Goal: Task Accomplishment & Management: Manage account settings

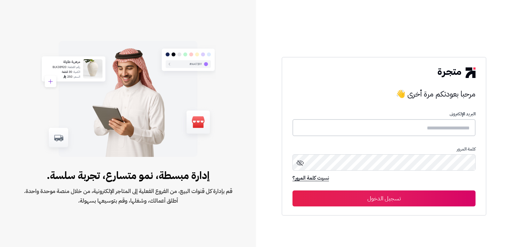
click at [430, 126] on input "text" at bounding box center [384, 127] width 183 height 17
type input "**********"
click at [293, 191] on button "تسجيل الدخول" at bounding box center [384, 199] width 183 height 16
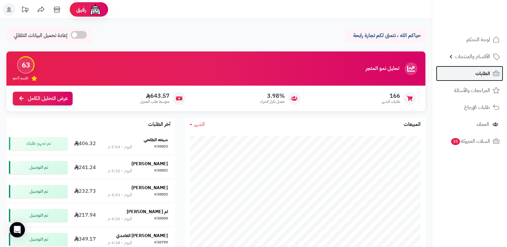
click at [486, 77] on span "الطلبات" at bounding box center [483, 73] width 15 height 9
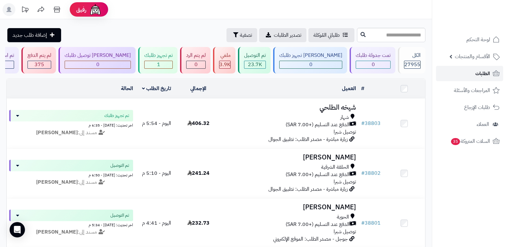
click at [476, 75] on span "الطلبات" at bounding box center [483, 73] width 15 height 9
click at [480, 55] on span "الأقسام والمنتجات" at bounding box center [472, 56] width 35 height 9
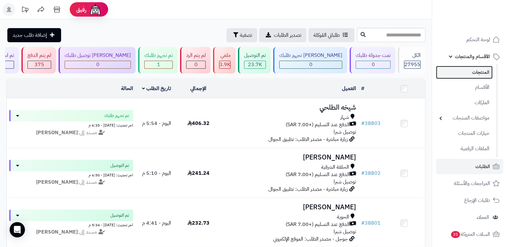
click at [482, 74] on link "المنتجات" at bounding box center [464, 72] width 57 height 13
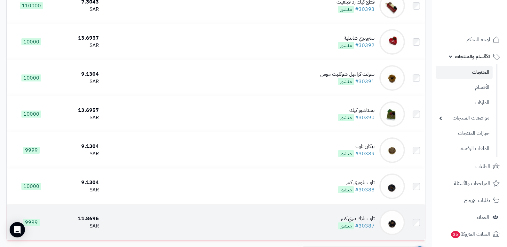
scroll to position [991, 0]
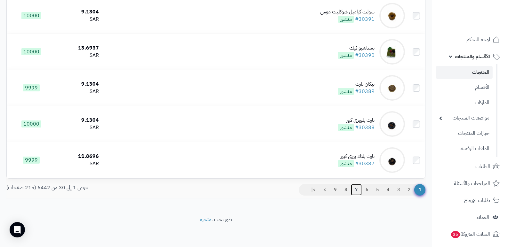
click at [357, 189] on link "7" at bounding box center [356, 190] width 11 height 12
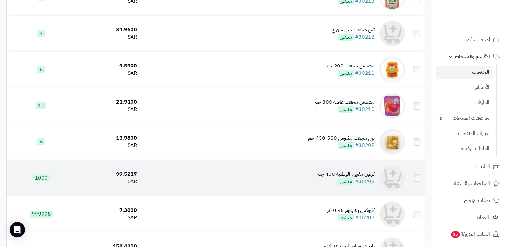
scroll to position [800, 0]
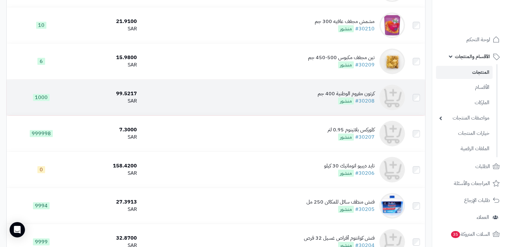
click at [356, 90] on div "كرتون مفروم الوطنية 400 جم" at bounding box center [346, 93] width 57 height 7
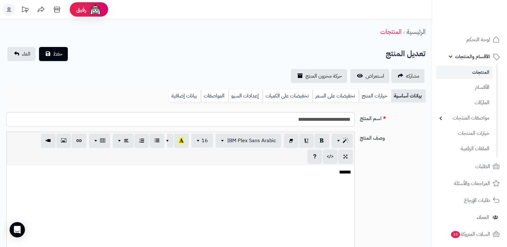
select select
click at [190, 99] on link "بيانات إضافية" at bounding box center [185, 96] width 32 height 13
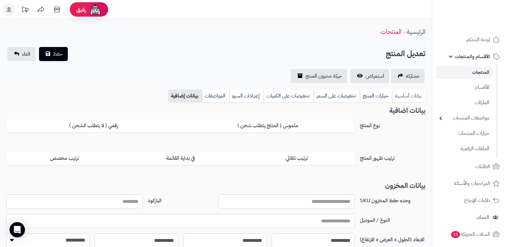
click at [413, 93] on link "بيانات أساسية" at bounding box center [408, 96] width 33 height 13
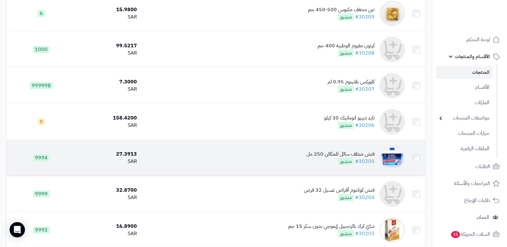
scroll to position [837, 0]
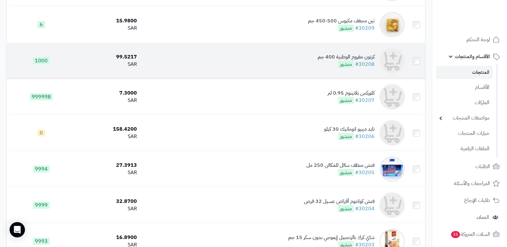
click at [348, 60] on div "كرتون مفروم الوطنية 400 جم" at bounding box center [346, 56] width 57 height 7
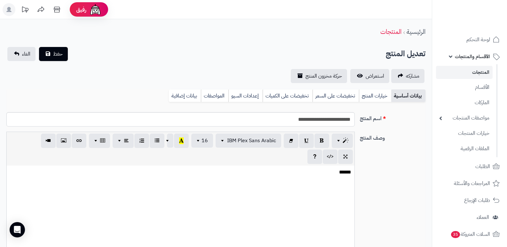
select select
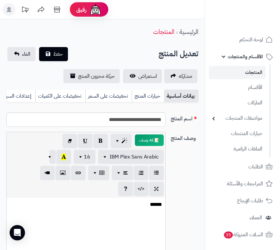
scroll to position [0, -65]
click at [26, 98] on link "بيانات إضافية" at bounding box center [22, 96] width 32 height 13
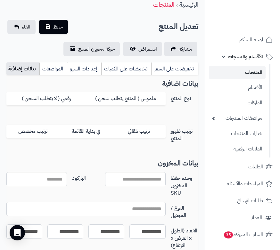
scroll to position [96, 0]
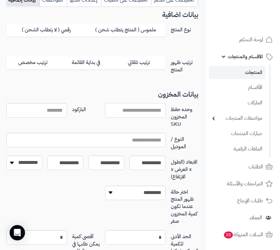
click at [149, 115] on input "وحده حفظ المخزون SKU" at bounding box center [135, 110] width 61 height 14
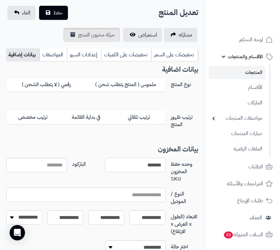
scroll to position [0, 0]
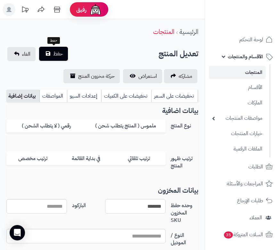
type input "*******"
click at [58, 53] on span "حفظ" at bounding box center [58, 54] width 10 height 8
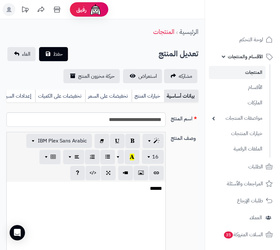
select select
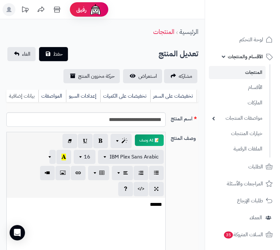
click at [19, 97] on link "بيانات إضافية" at bounding box center [22, 96] width 32 height 13
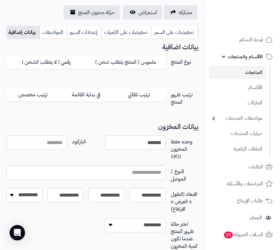
scroll to position [64, 0]
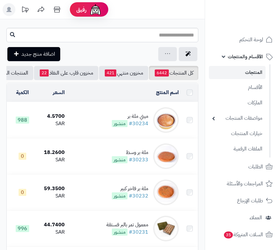
scroll to position [856, 0]
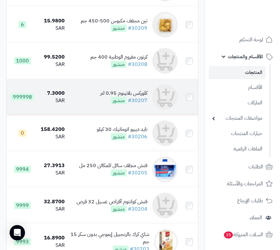
click at [130, 97] on div "كلوركس بلاتينوم 0.95 لتر" at bounding box center [123, 93] width 47 height 7
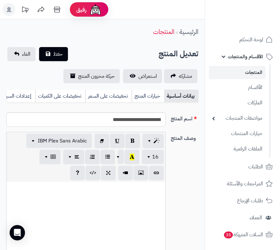
select select
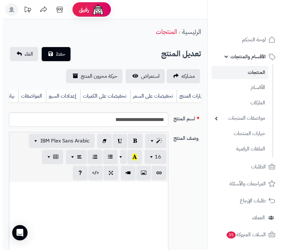
scroll to position [0, -65]
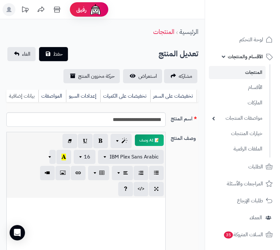
click at [23, 97] on link "بيانات إضافية" at bounding box center [22, 96] width 32 height 13
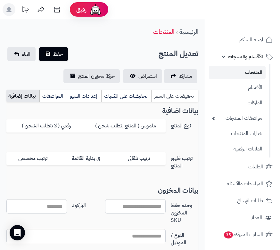
click at [179, 96] on link "تخفيضات على السعر" at bounding box center [174, 96] width 46 height 13
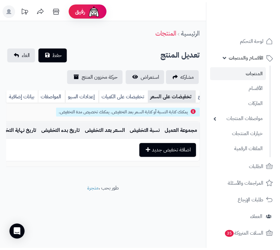
scroll to position [0, 0]
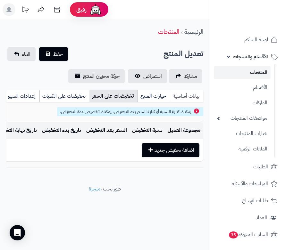
click at [186, 96] on link "بيانات أساسية" at bounding box center [186, 96] width 33 height 13
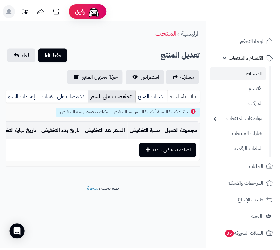
scroll to position [0, 0]
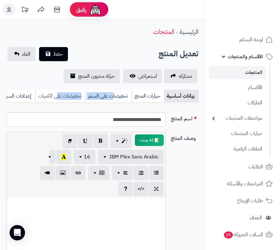
drag, startPoint x: 112, startPoint y: 101, endPoint x: 57, endPoint y: 101, distance: 54.7
click at [57, 101] on ul "بيانات أساسية خيارات المنتج تخفيضات على السعر تخفيضات على الكميات إعدادات السيو…" at bounding box center [102, 96] width 192 height 12
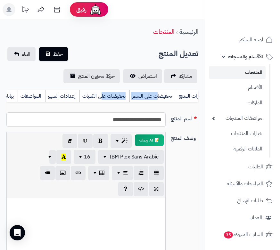
scroll to position [0, -65]
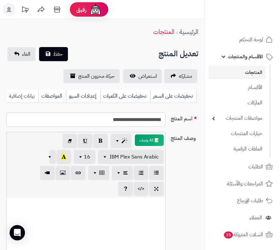
click at [29, 96] on link "بيانات إضافية" at bounding box center [22, 96] width 32 height 13
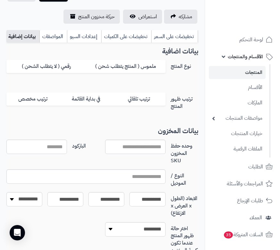
scroll to position [64, 0]
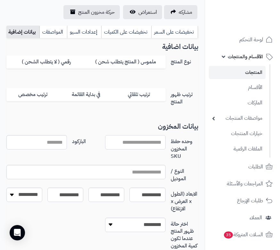
click at [127, 149] on input "وحده حفظ المخزون SKU" at bounding box center [135, 142] width 61 height 14
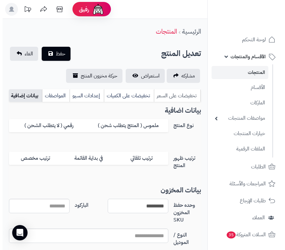
scroll to position [0, 0]
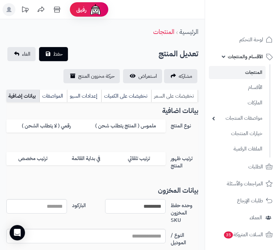
type input "*********"
click at [176, 96] on link "تخفيضات على السعر" at bounding box center [174, 96] width 46 height 13
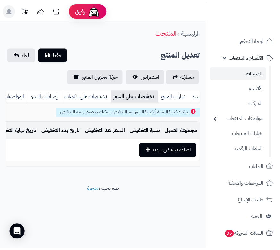
scroll to position [0, 0]
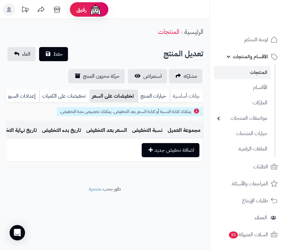
click at [190, 95] on link "بيانات أساسية" at bounding box center [186, 96] width 33 height 13
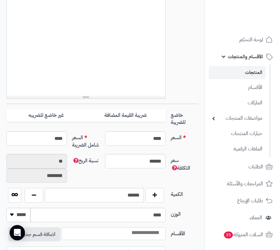
scroll to position [288, 0]
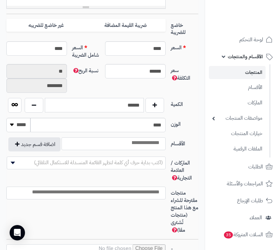
click at [131, 109] on input "******" at bounding box center [94, 105] width 99 height 14
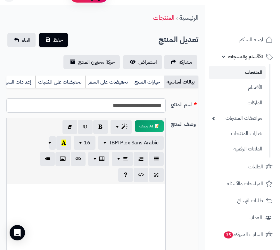
scroll to position [0, 0]
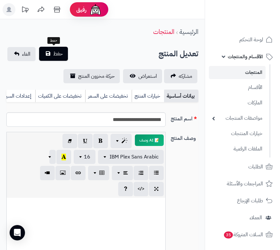
type input "*"
click at [61, 53] on span "حفظ" at bounding box center [58, 54] width 10 height 8
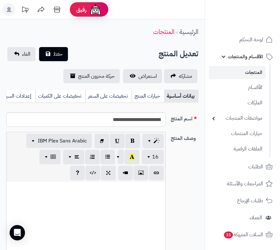
select select
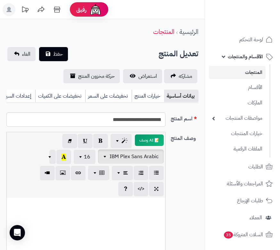
drag, startPoint x: 189, startPoint y: 178, endPoint x: 150, endPoint y: 160, distance: 43.0
click at [189, 176] on div "وصف المنتج 📝 AI وصف p blockquote pre h1 h2 h3 h4 h5 h6 IBM Plex Sans Arabic Ari…" at bounding box center [102, 217] width 197 height 170
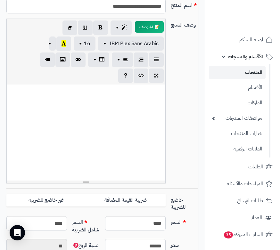
scroll to position [96, 0]
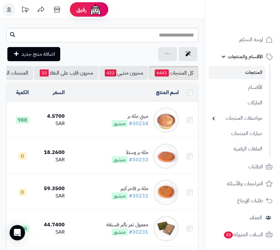
scroll to position [856, 0]
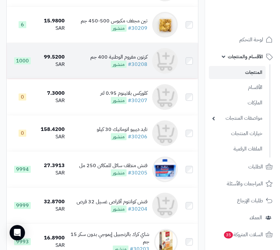
click at [122, 60] on div "كرتون مفروم الوطنية 400 جم" at bounding box center [118, 56] width 57 height 7
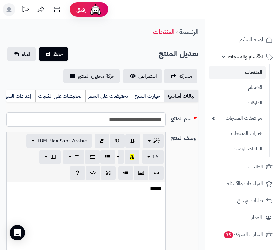
select select
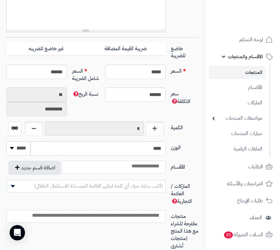
scroll to position [304, 0]
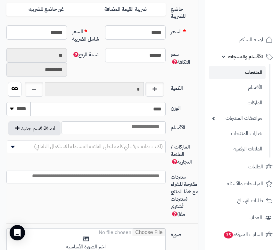
click at [195, 106] on label "الوزن" at bounding box center [184, 107] width 33 height 10
click at [166, 106] on input "****" at bounding box center [97, 109] width 135 height 14
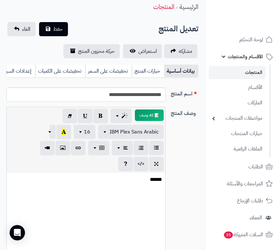
scroll to position [16, 0]
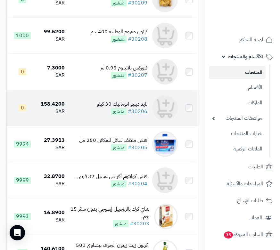
scroll to position [888, 0]
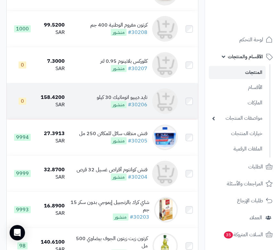
click at [122, 101] on div "تايد ديبيو اتوماتيك 30 كيلو" at bounding box center [122, 97] width 51 height 7
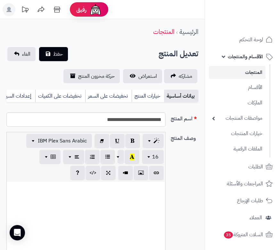
select select
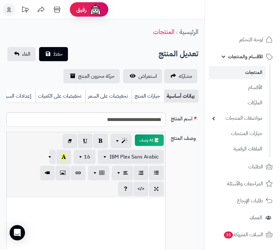
click at [188, 176] on div "وصف المنتج 📝 AI وصف p blockquote pre h1 h2 h3 h4 h5 h6 IBM Plex Sans Arabic Ari…" at bounding box center [102, 217] width 197 height 170
click at [29, 92] on link "بيانات إضافية" at bounding box center [22, 96] width 32 height 13
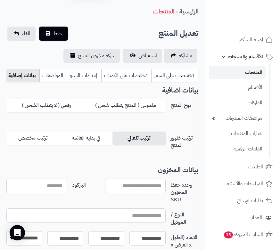
scroll to position [32, 0]
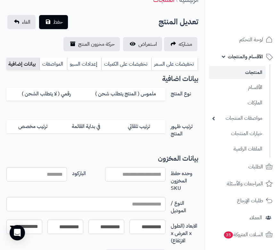
click at [116, 180] on input "وحده حفظ المخزون SKU" at bounding box center [135, 174] width 61 height 14
type input "*********"
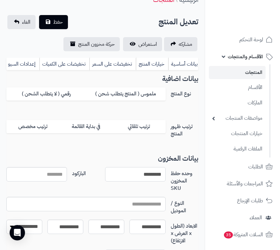
scroll to position [0, 0]
click at [186, 66] on link "بيانات أساسية" at bounding box center [181, 64] width 33 height 13
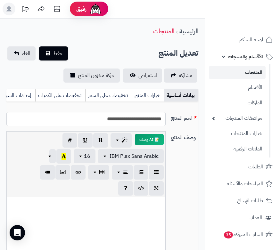
scroll to position [0, 0]
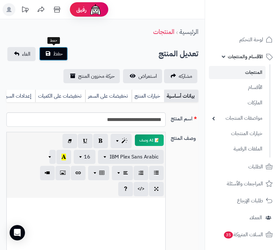
click at [53, 52] on span "حفظ" at bounding box center [58, 54] width 10 height 8
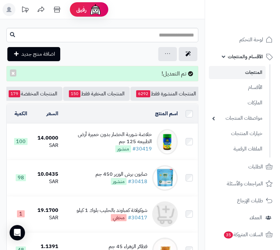
scroll to position [0, -199]
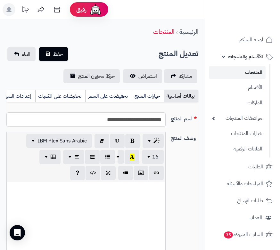
select select
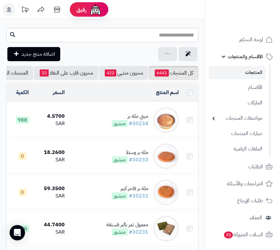
scroll to position [888, 0]
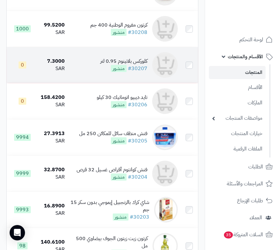
click at [126, 65] on div "كلوركس بلاتينوم 0.95 لتر" at bounding box center [123, 61] width 47 height 7
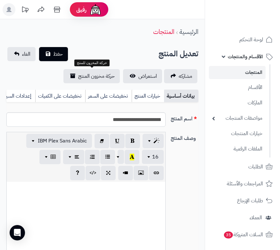
select select
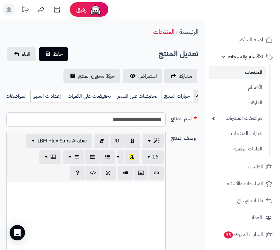
scroll to position [0, -65]
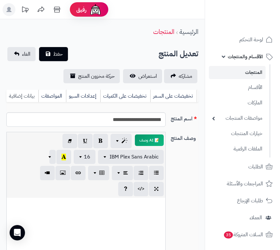
click at [34, 96] on link "بيانات إضافية" at bounding box center [22, 96] width 32 height 13
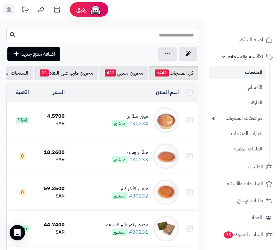
scroll to position [888, 0]
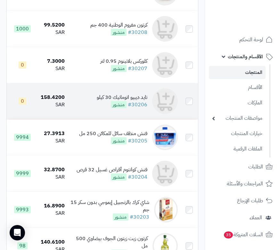
click at [127, 100] on div "تايد ديبيو اتوماتيك 30 كيلو" at bounding box center [122, 97] width 51 height 7
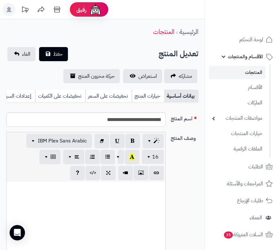
select select
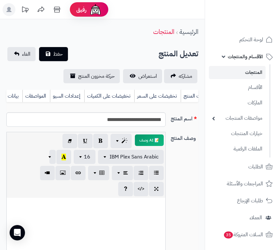
scroll to position [0, -65]
click at [27, 98] on link "بيانات إضافية" at bounding box center [22, 96] width 32 height 13
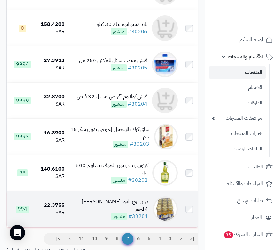
scroll to position [984, 0]
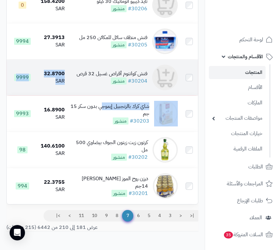
drag, startPoint x: 103, startPoint y: 104, endPoint x: 106, endPoint y: 99, distance: 6.0
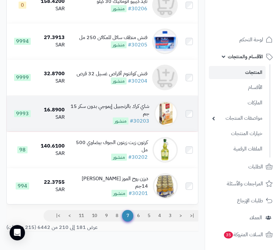
click at [97, 110] on div "شاي كرك بالزنجبيل إيموجي بدون سكر 15 جم" at bounding box center [109, 110] width 79 height 15
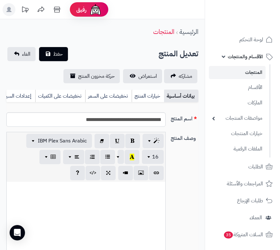
select select
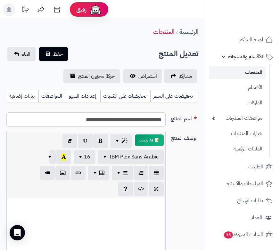
click at [28, 100] on link "بيانات إضافية" at bounding box center [22, 96] width 32 height 13
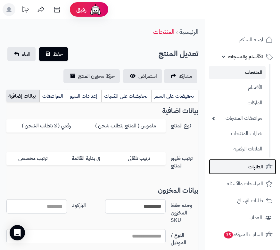
click at [252, 172] on link "الطلبات" at bounding box center [242, 166] width 67 height 15
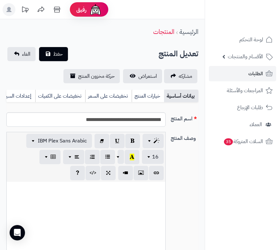
select select
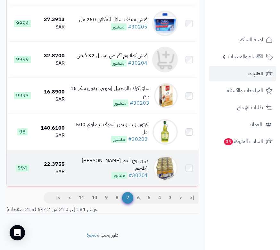
scroll to position [1019, 0]
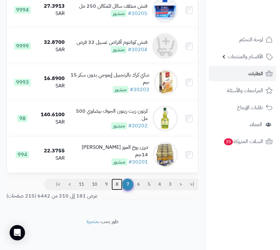
click at [117, 185] on link "8" at bounding box center [116, 185] width 11 height 12
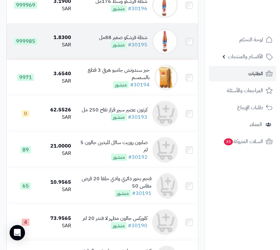
scroll to position [288, 0]
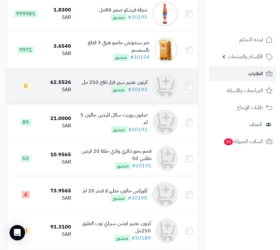
click at [104, 86] on div "كرتون عصير سيزر قزاز تقاح 250 مل" at bounding box center [115, 82] width 66 height 7
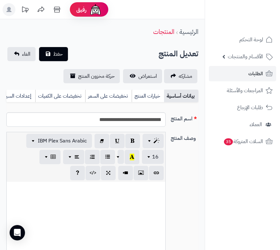
select select
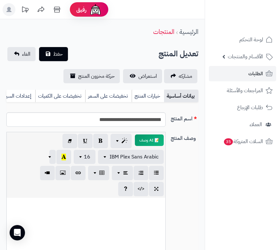
click at [190, 180] on div "وصف المنتج 📝 AI وصف p blockquote pre h1 h2 h3 h4 h5 h6 IBM Plex Sans Arabic Ari…" at bounding box center [102, 217] width 197 height 170
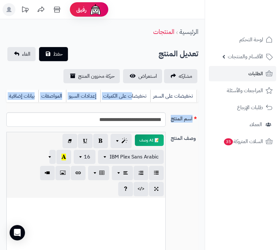
drag, startPoint x: 66, startPoint y: 101, endPoint x: -15, endPoint y: 117, distance: 81.9
click at [0, 117] on html "رفيق ! الطلبات معالجة مكتمل إرجاع المنتجات العملاء المتواجدون الان 28641 عملاء …" at bounding box center [140, 125] width 280 height 250
click at [18, 93] on link "بيانات إضافية" at bounding box center [22, 96] width 32 height 13
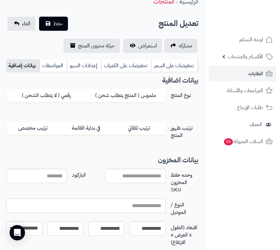
scroll to position [64, 0]
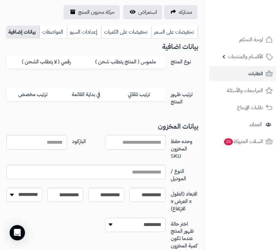
click at [126, 149] on input "وحده حفظ المخزون SKU" at bounding box center [135, 142] width 61 height 14
click at [119, 147] on input "وحده حفظ المخزون SKU" at bounding box center [135, 142] width 61 height 14
type input "******"
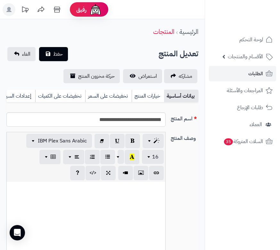
select select
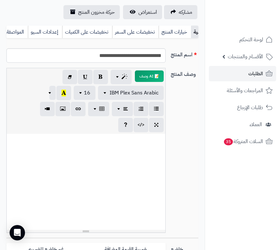
scroll to position [0, -65]
click at [25, 29] on link "بيانات إضافية" at bounding box center [22, 32] width 32 height 13
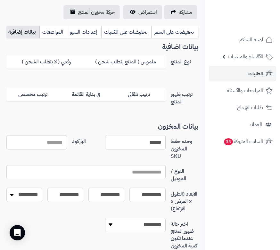
click at [152, 144] on input "******" at bounding box center [135, 142] width 61 height 14
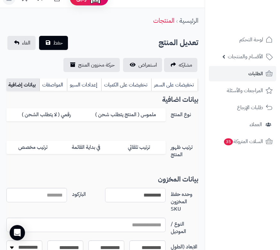
scroll to position [0, 0]
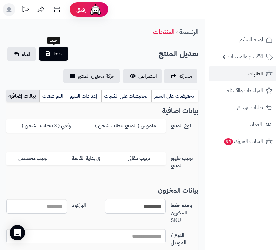
type input "*********"
click at [57, 53] on span "حفظ" at bounding box center [58, 54] width 10 height 8
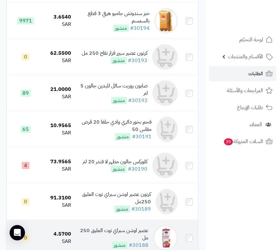
scroll to position [352, 0]
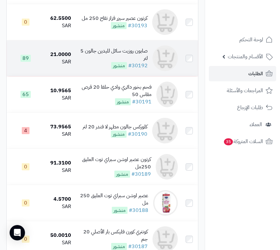
click at [106, 57] on div "صابون روزيت سائل لليدين جالون 5 لتر" at bounding box center [111, 54] width 71 height 15
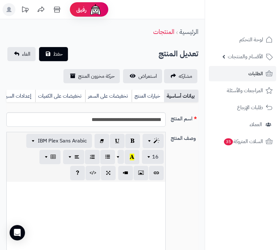
select select
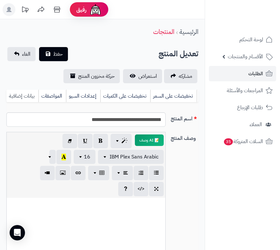
click at [29, 98] on link "بيانات إضافية" at bounding box center [22, 96] width 32 height 13
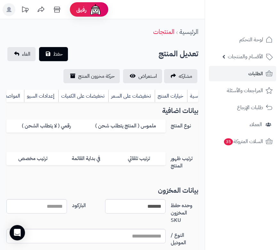
scroll to position [0, 0]
click at [173, 91] on link "بيانات أساسية" at bounding box center [181, 96] width 33 height 13
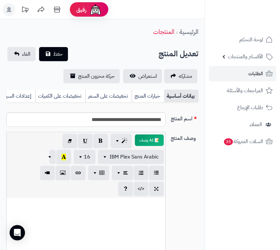
scroll to position [0, 0]
click at [240, 206] on nav "لوحة التحكم الأقسام والمنتجات المنتجات الأقسام الماركات مواصفات المنتجات مواصفا…" at bounding box center [242, 133] width 75 height 250
click at [26, 96] on link "بيانات إضافية" at bounding box center [22, 96] width 32 height 13
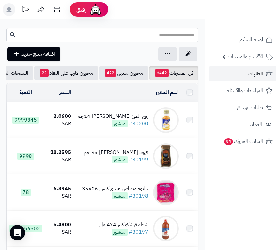
scroll to position [352, 0]
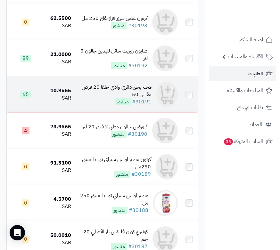
click at [131, 93] on div "فحم بخور دائري وادي حلفا 20 قرص مقاس 50" at bounding box center [113, 91] width 75 height 15
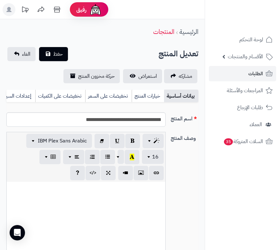
select select
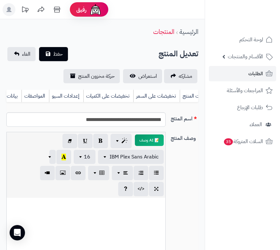
scroll to position [0, -65]
click at [24, 97] on link "بيانات إضافية" at bounding box center [22, 96] width 32 height 13
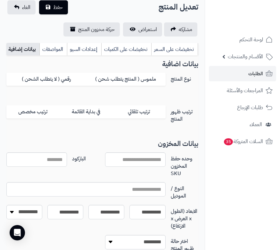
scroll to position [96, 0]
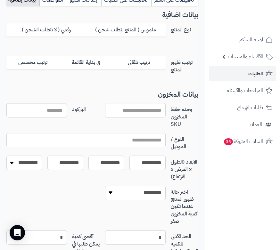
click at [129, 117] on input "وحده حفظ المخزون SKU" at bounding box center [135, 110] width 61 height 14
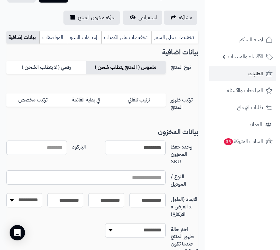
scroll to position [0, 0]
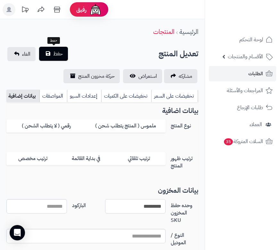
type input "*********"
click at [63, 56] on button "حفظ" at bounding box center [53, 54] width 29 height 14
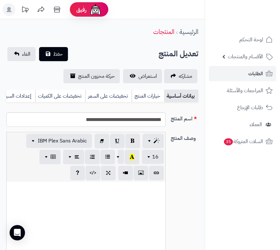
select select
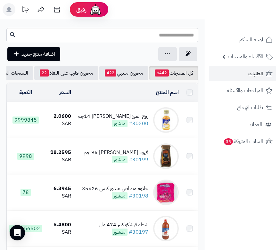
scroll to position [352, 0]
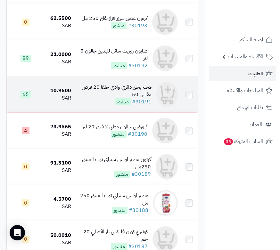
click at [103, 90] on div "فحم بخور دائري وادي حلفا 20 قرص مقاس 50" at bounding box center [113, 91] width 75 height 15
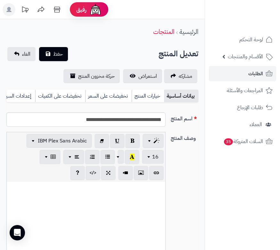
select select
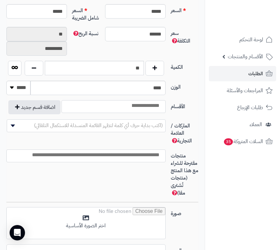
scroll to position [320, 0]
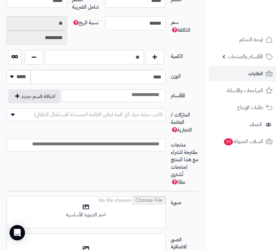
click at [135, 60] on input "**" at bounding box center [94, 57] width 99 height 14
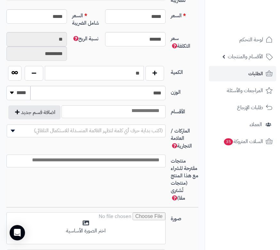
scroll to position [336, 0]
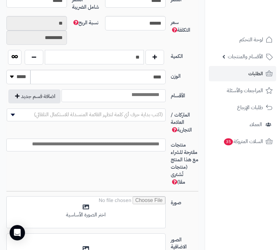
click at [135, 60] on input "**" at bounding box center [94, 57] width 99 height 14
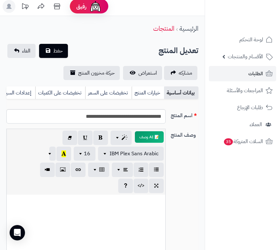
scroll to position [0, 0]
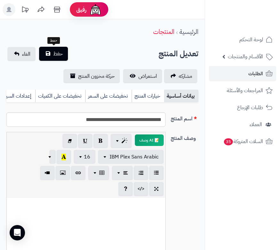
type input "*"
click at [66, 54] on button "حفظ" at bounding box center [53, 54] width 29 height 14
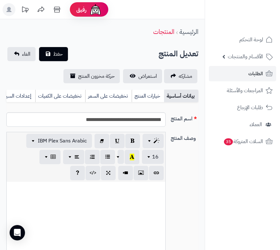
select select
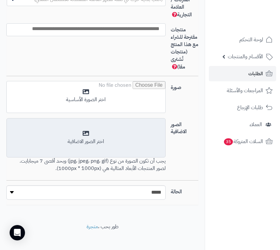
scroll to position [461, 0]
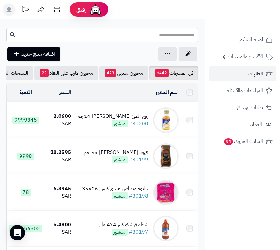
scroll to position [352, 0]
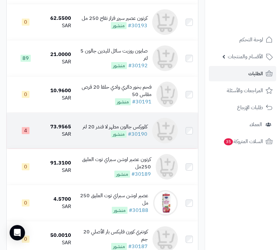
click at [117, 130] on div "كلوركس جالون مطهر لا فندر 20 لتر" at bounding box center [115, 126] width 65 height 7
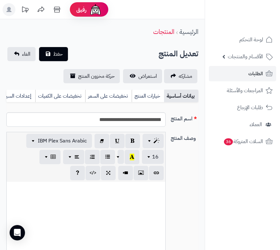
select select
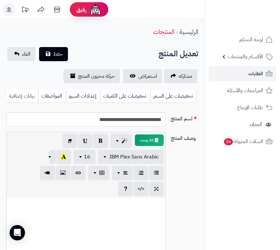
click at [26, 97] on link "بيانات إضافية" at bounding box center [22, 96] width 32 height 13
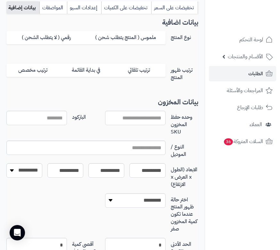
scroll to position [96, 0]
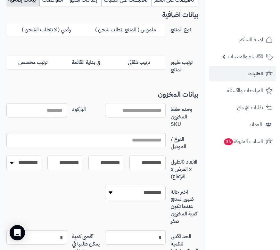
click at [124, 117] on input "وحده حفظ المخزون SKU" at bounding box center [135, 110] width 61 height 14
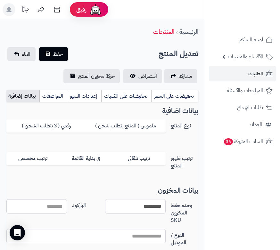
scroll to position [0, 0]
type input "*********"
click at [180, 96] on link "بيانات أساسية" at bounding box center [181, 96] width 33 height 13
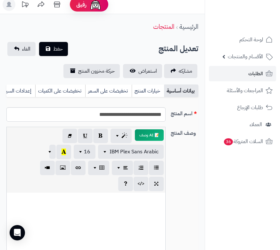
scroll to position [0, 0]
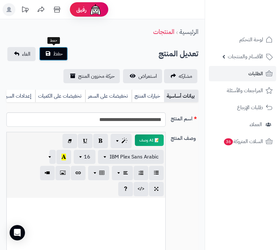
click at [57, 55] on span "حفظ" at bounding box center [58, 54] width 10 height 8
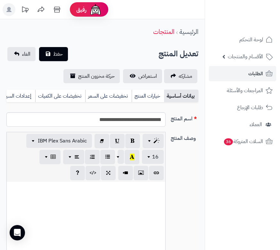
select select
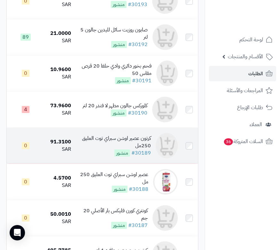
scroll to position [384, 0]
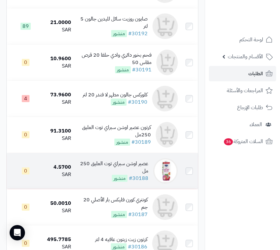
click at [134, 166] on div "عصير اوشن سبراي توت العليق 250 مل" at bounding box center [112, 167] width 72 height 15
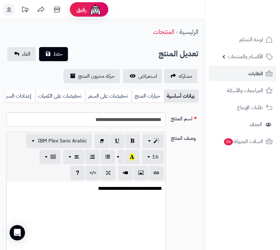
select select
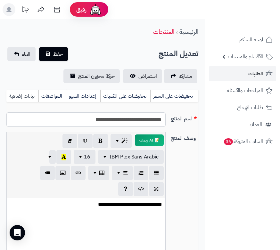
click at [34, 97] on link "بيانات إضافية" at bounding box center [22, 96] width 32 height 13
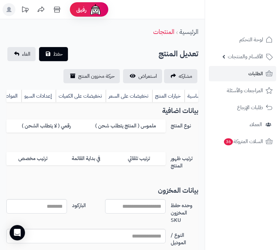
scroll to position [0, 0]
click at [180, 95] on link "بيانات أساسية" at bounding box center [181, 96] width 33 height 13
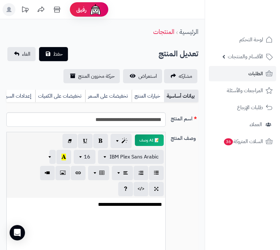
scroll to position [0, -65]
click at [19, 93] on link "بيانات إضافية" at bounding box center [22, 96] width 32 height 13
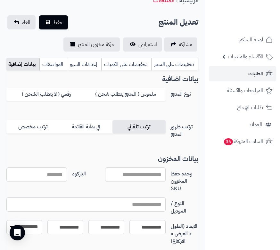
scroll to position [32, 0]
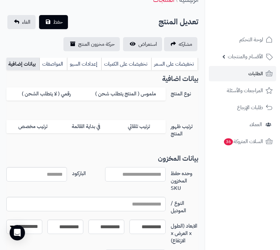
click at [125, 176] on input "وحده حفظ المخزون SKU" at bounding box center [135, 174] width 61 height 14
type input "*********"
click at [57, 20] on span "حفظ" at bounding box center [58, 22] width 10 height 8
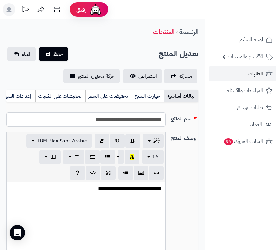
select select
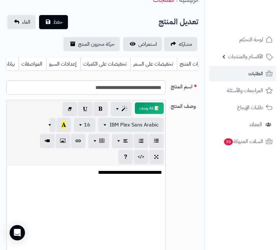
scroll to position [0, -65]
click at [20, 65] on link "بيانات إضافية" at bounding box center [22, 64] width 32 height 13
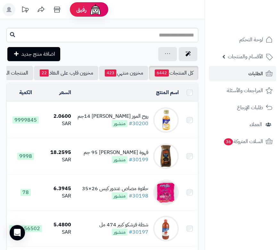
scroll to position [384, 0]
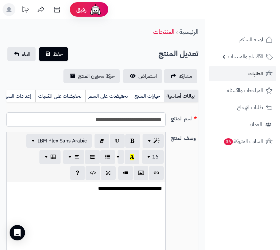
select select
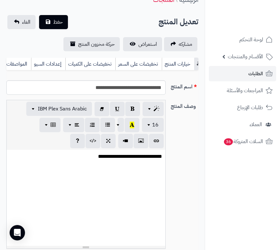
scroll to position [0, -65]
click at [19, 66] on link "بيانات إضافية" at bounding box center [22, 64] width 32 height 13
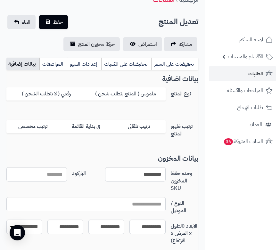
scroll to position [96, 0]
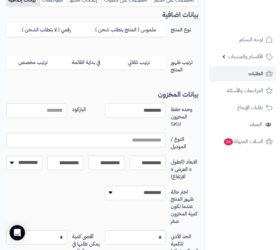
click at [144, 117] on input "*********" at bounding box center [135, 110] width 61 height 14
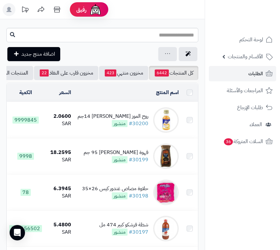
scroll to position [384, 0]
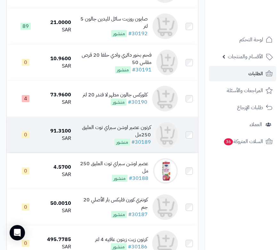
click at [113, 130] on div "كرتون عصير اوشن سبراي توت العليق 250مل" at bounding box center [113, 131] width 75 height 15
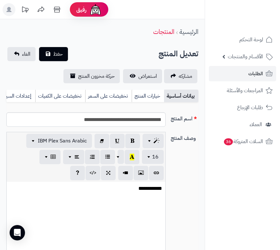
select select
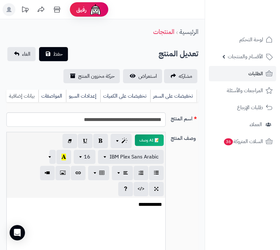
click at [26, 95] on link "بيانات إضافية" at bounding box center [22, 96] width 32 height 13
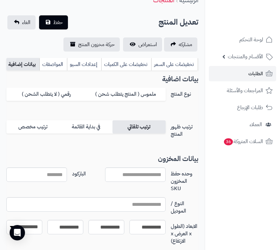
scroll to position [128, 0]
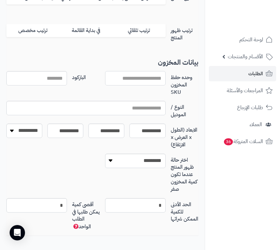
paste input "*********"
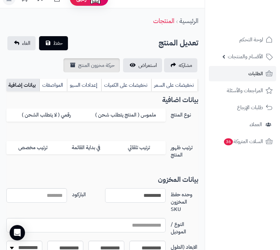
scroll to position [0, 0]
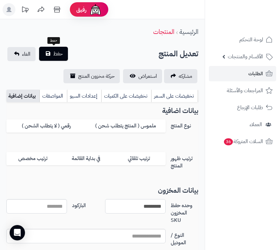
type input "*********"
click at [56, 54] on span "حفظ" at bounding box center [58, 54] width 10 height 8
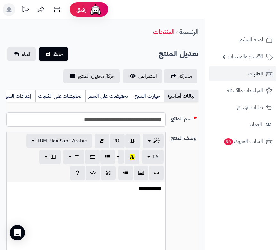
select select
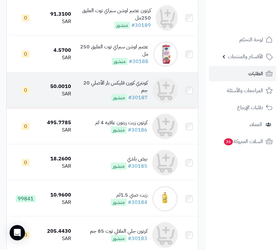
scroll to position [512, 0]
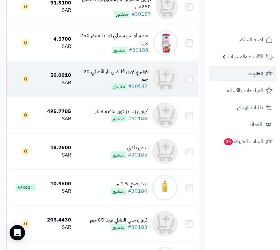
click at [110, 77] on div "كونتري كورن فليكس بار الأصلي 20 جم" at bounding box center [111, 75] width 71 height 15
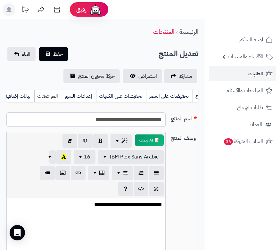
scroll to position [0, -62]
click at [19, 96] on link "بيانات إضافية" at bounding box center [20, 96] width 32 height 13
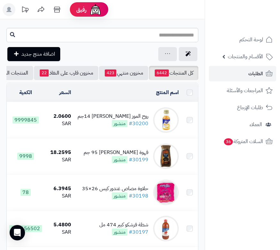
scroll to position [512, 0]
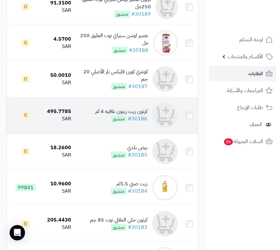
click at [127, 115] on div "كرتون زيت زيتون عافيه 4 لتر" at bounding box center [121, 111] width 52 height 7
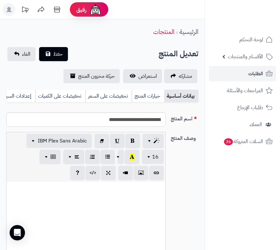
select select
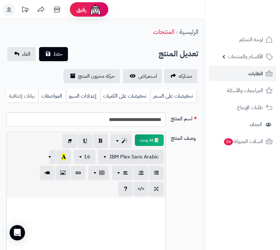
click at [22, 94] on link "بيانات إضافية" at bounding box center [22, 96] width 32 height 13
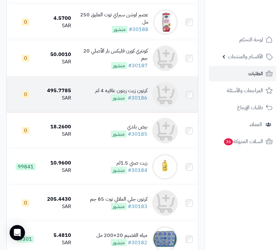
scroll to position [576, 0]
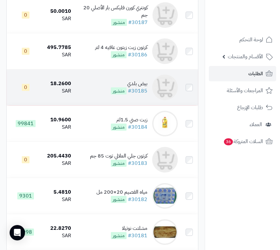
click at [140, 85] on div "بيض بلدي" at bounding box center [129, 83] width 36 height 7
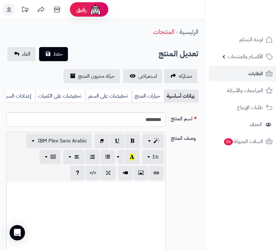
select select
click at [29, 95] on link "بيانات إضافية" at bounding box center [22, 96] width 32 height 13
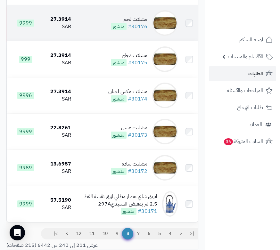
scroll to position [1019, 0]
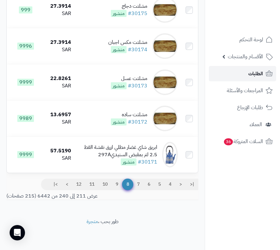
click at [251, 71] on span "الطلبات" at bounding box center [255, 73] width 15 height 9
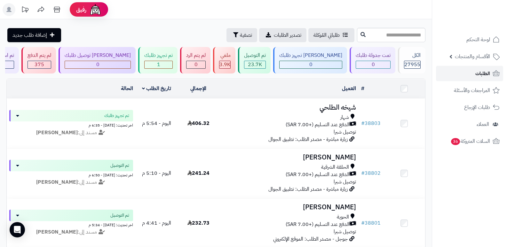
click at [279, 71] on span "الطلبات" at bounding box center [483, 73] width 15 height 9
click at [478, 60] on span "الأقسام والمنتجات" at bounding box center [472, 56] width 35 height 9
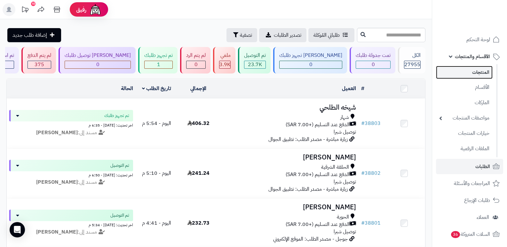
click at [466, 69] on link "المنتجات" at bounding box center [464, 72] width 57 height 13
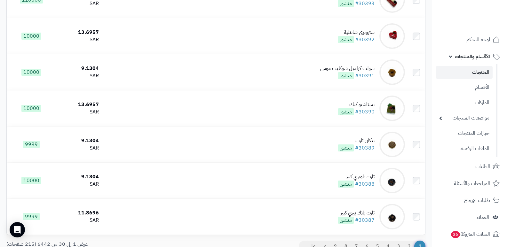
scroll to position [991, 0]
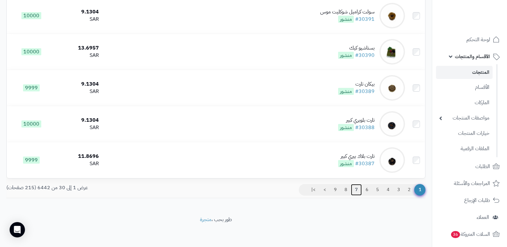
click at [356, 191] on link "7" at bounding box center [356, 190] width 11 height 12
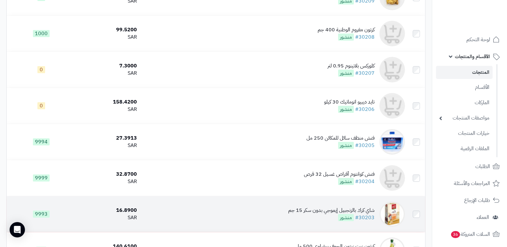
scroll to position [991, 0]
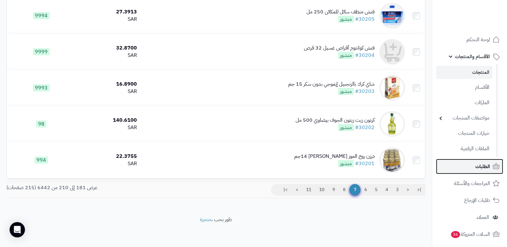
click at [479, 168] on span "الطلبات" at bounding box center [483, 166] width 15 height 9
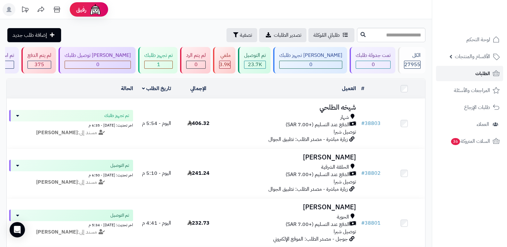
click at [474, 71] on link "الطلبات" at bounding box center [469, 73] width 67 height 15
click at [477, 70] on span "الطلبات" at bounding box center [483, 73] width 15 height 9
click at [478, 74] on span "الطلبات" at bounding box center [483, 73] width 15 height 9
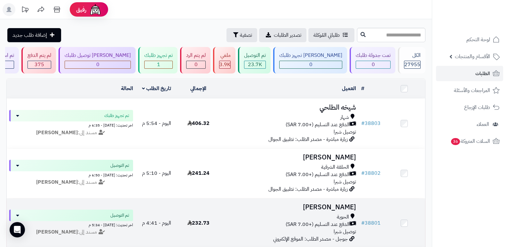
click at [348, 247] on td "Ibrahim Alotaibi الحوية الدفع عند التسليم (+7.00 SAR) توصيل شبرا جوجل - مصدر ال…" at bounding box center [290, 224] width 140 height 50
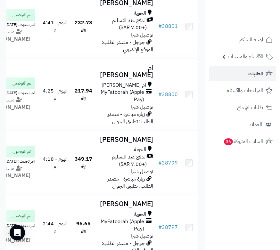
scroll to position [256, 0]
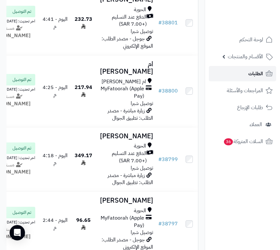
click at [245, 73] on link "الطلبات" at bounding box center [242, 73] width 67 height 15
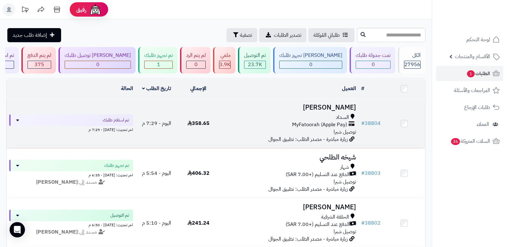
click h3 "[PERSON_NAME]"
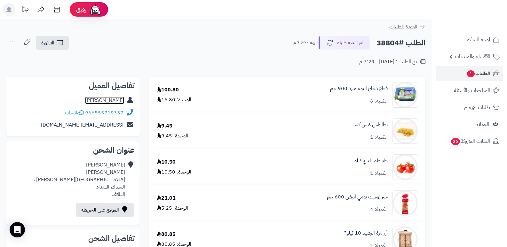
click at [118, 101] on link "[PERSON_NAME]" at bounding box center [104, 101] width 39 height 8
click at [383, 46] on h2 "الطلب #38804" at bounding box center [401, 42] width 49 height 13
copy h2 "38804"
click at [486, 79] on link "الطلبات 1" at bounding box center [469, 73] width 67 height 15
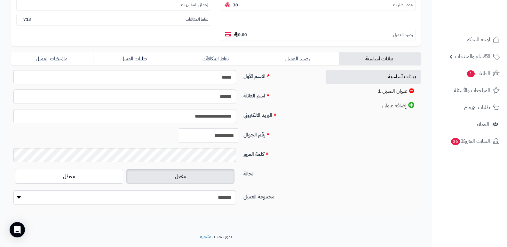
scroll to position [128, 0]
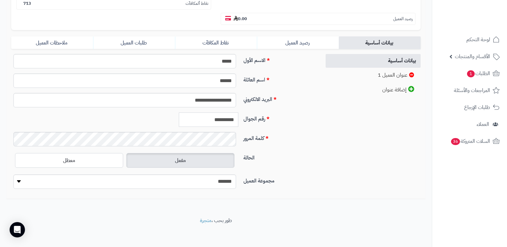
drag, startPoint x: 207, startPoint y: 120, endPoint x: 247, endPoint y: 117, distance: 39.9
click at [247, 117] on div "**********" at bounding box center [164, 123] width 310 height 20
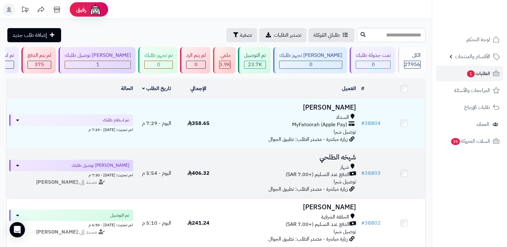
click at [349, 157] on h3 "شيخه الطلحي" at bounding box center [289, 157] width 134 height 7
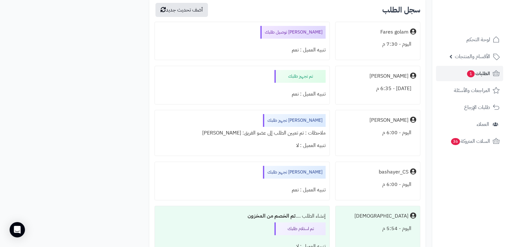
scroll to position [960, 0]
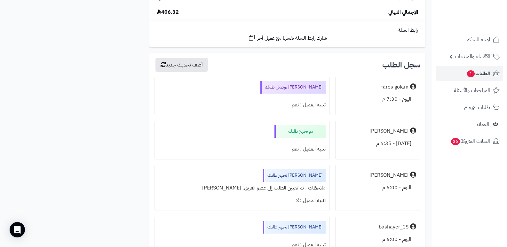
click at [296, 12] on div "الإجمالي النهائي 406.32" at bounding box center [287, 12] width 271 height 7
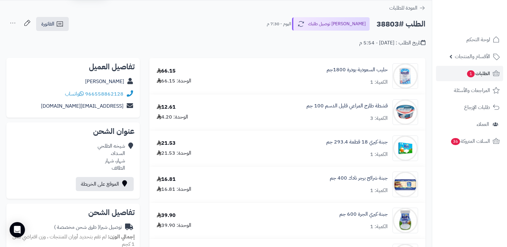
scroll to position [0, 0]
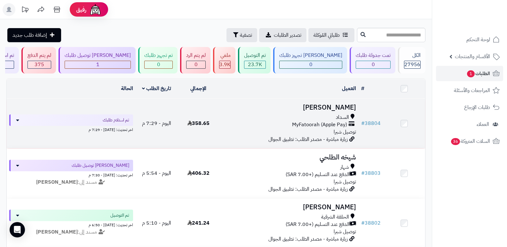
click at [328, 108] on h3 "محمد النعمي" at bounding box center [289, 107] width 134 height 7
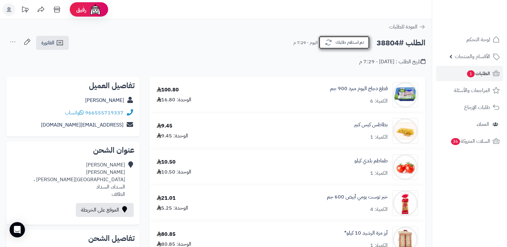
click at [341, 43] on button "تم استلام طلبك" at bounding box center [344, 42] width 51 height 13
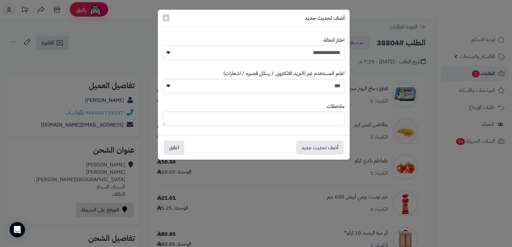
click at [334, 53] on select "**********" at bounding box center [254, 53] width 182 height 14
select select "*"
click at [163, 46] on select "**********" at bounding box center [254, 53] width 182 height 14
click at [320, 151] on button "أضف تحديث جديد" at bounding box center [319, 148] width 47 height 14
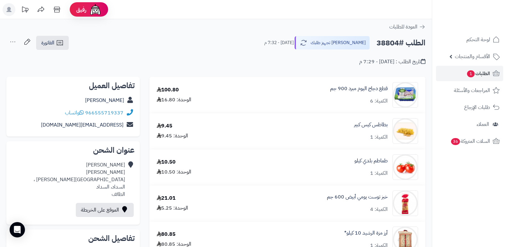
click at [10, 43] on icon at bounding box center [12, 42] width 13 height 13
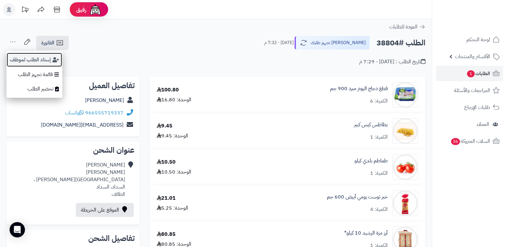
click at [22, 61] on button "إسناد الطلب لموظف" at bounding box center [34, 60] width 56 height 15
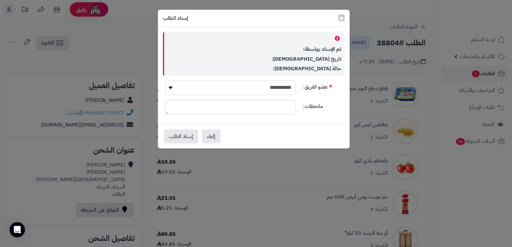
click at [278, 87] on select "**********" at bounding box center [230, 88] width 131 height 14
select select "**"
click at [165, 81] on select "**********" at bounding box center [230, 88] width 131 height 14
click at [175, 135] on button "إسناد الطلب" at bounding box center [181, 136] width 34 height 14
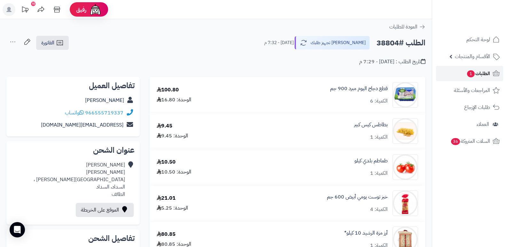
click at [481, 75] on span "الطلبات 1" at bounding box center [479, 73] width 24 height 9
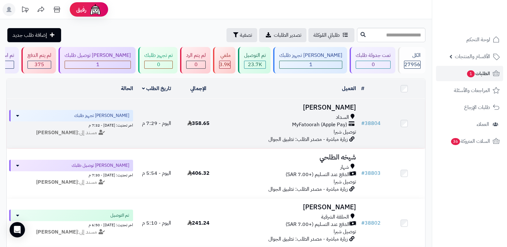
click at [334, 104] on h3 "[PERSON_NAME]" at bounding box center [289, 107] width 134 height 7
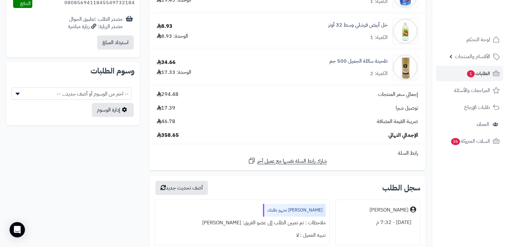
scroll to position [352, 0]
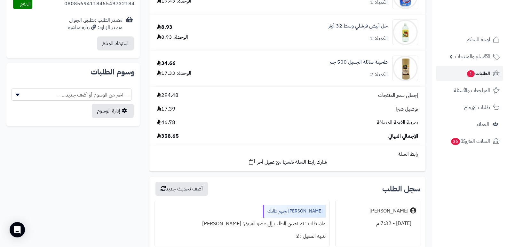
click at [484, 77] on span "الطلبات 1" at bounding box center [479, 73] width 24 height 9
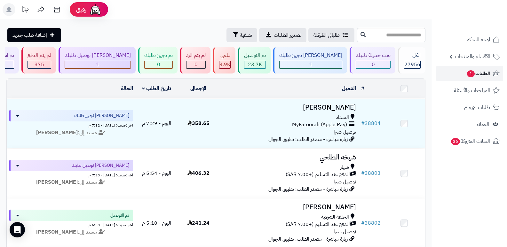
click at [483, 76] on span "الطلبات 1" at bounding box center [479, 73] width 24 height 9
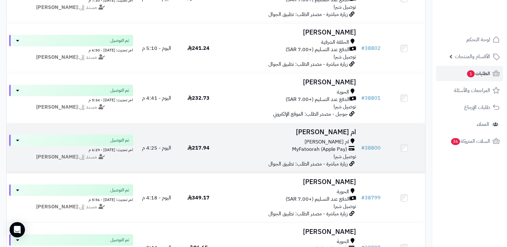
scroll to position [192, 0]
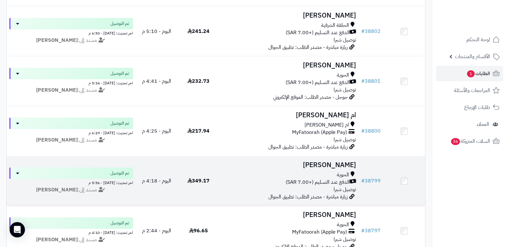
click at [330, 164] on h3 "[PERSON_NAME]" at bounding box center [289, 165] width 134 height 7
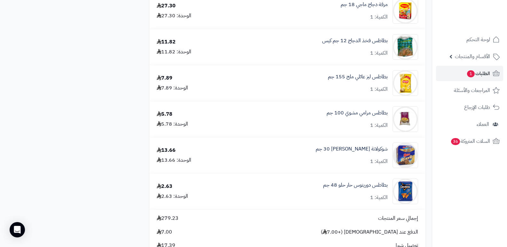
scroll to position [736, 0]
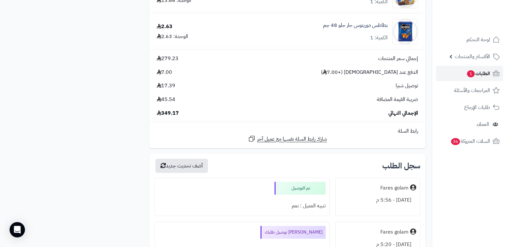
click at [487, 69] on link "الطلبات 1" at bounding box center [469, 73] width 67 height 15
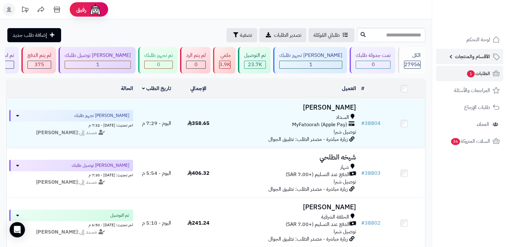
click at [473, 58] on span "الأقسام والمنتجات" at bounding box center [472, 56] width 35 height 9
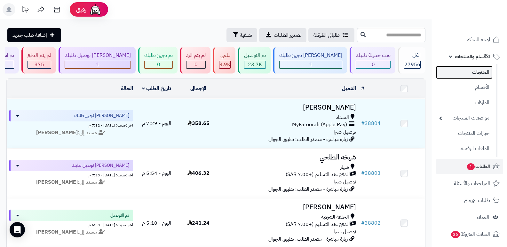
click at [470, 73] on link "المنتجات" at bounding box center [464, 72] width 57 height 13
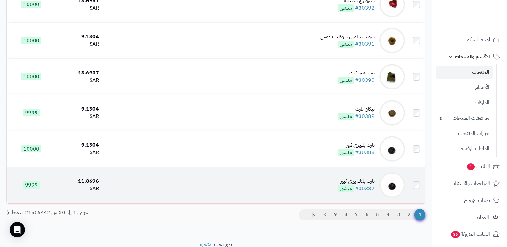
scroll to position [996, 0]
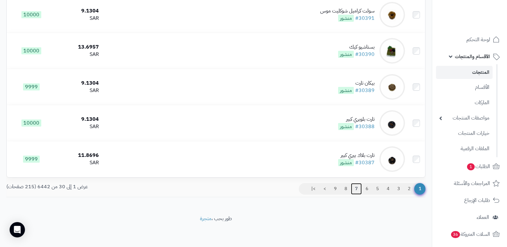
click at [354, 190] on link "7" at bounding box center [356, 189] width 11 height 12
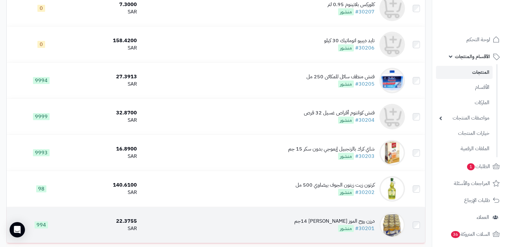
scroll to position [991, 0]
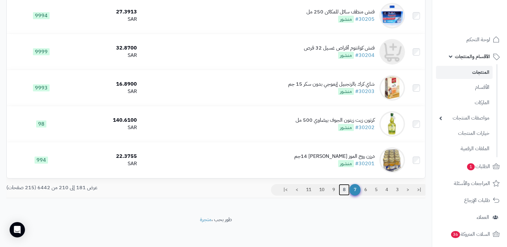
click at [342, 188] on link "8" at bounding box center [344, 190] width 11 height 12
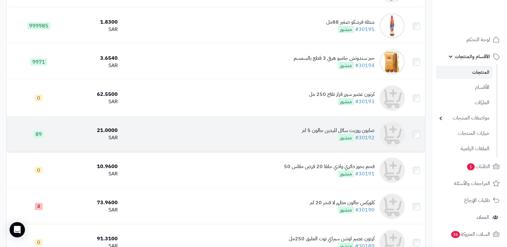
scroll to position [256, 0]
click at [324, 133] on div "صابون روزيت سائل لليدين جالون 5 لتر" at bounding box center [338, 131] width 73 height 7
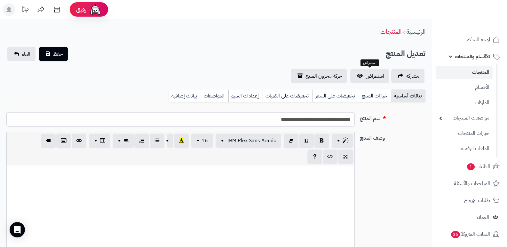
select select
click at [368, 73] on span "استعراض" at bounding box center [375, 76] width 19 height 8
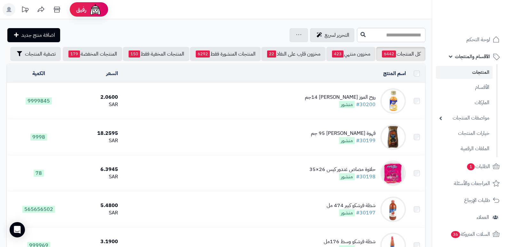
scroll to position [261, 0]
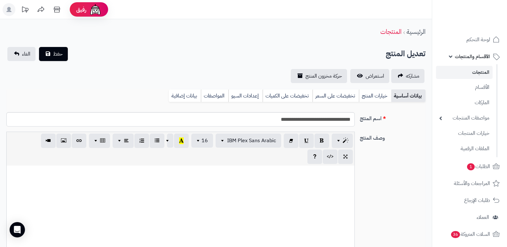
select select
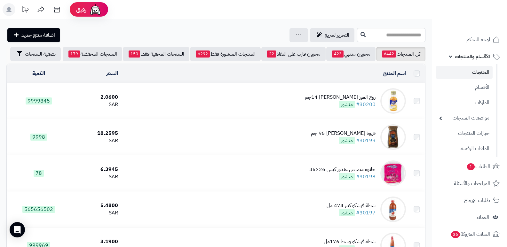
scroll to position [261, 0]
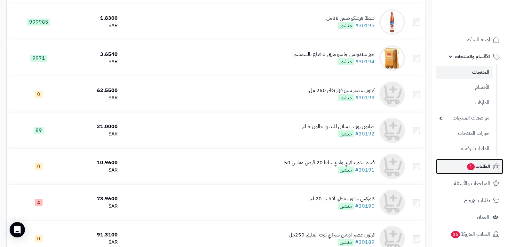
click at [485, 166] on span "الطلبات 1" at bounding box center [479, 166] width 24 height 9
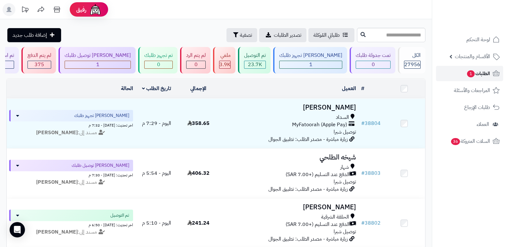
click at [478, 78] on span "الطلبات 1" at bounding box center [479, 73] width 24 height 9
click at [485, 73] on span "الطلبات 1" at bounding box center [479, 73] width 24 height 9
click at [490, 73] on span "الطلبات 1" at bounding box center [479, 73] width 24 height 9
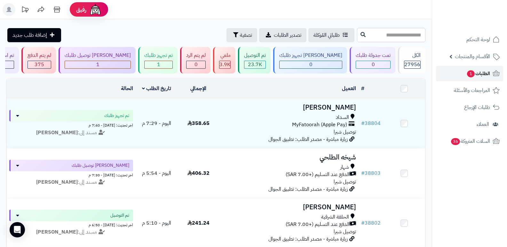
click at [487, 72] on span "الطلبات 1" at bounding box center [479, 73] width 24 height 9
click at [473, 36] on span "لوحة التحكم" at bounding box center [478, 39] width 23 height 9
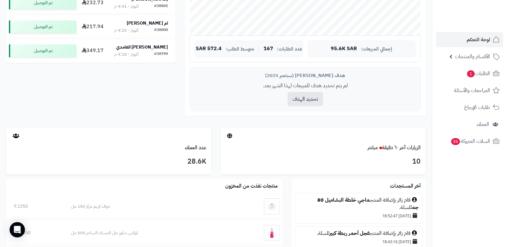
scroll to position [256, 0]
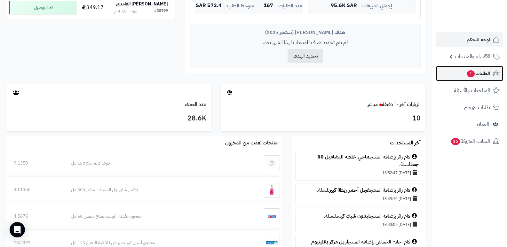
click at [481, 76] on span "الطلبات 1" at bounding box center [479, 73] width 24 height 9
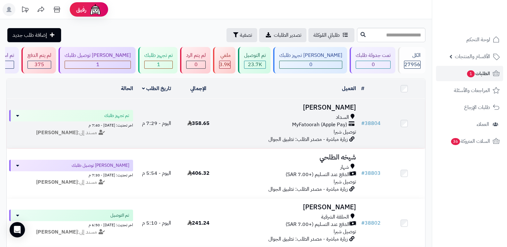
click at [336, 107] on h3 "[PERSON_NAME]" at bounding box center [289, 107] width 134 height 7
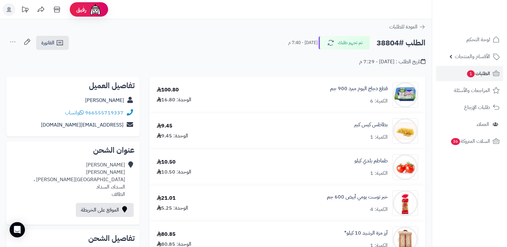
scroll to position [32, 0]
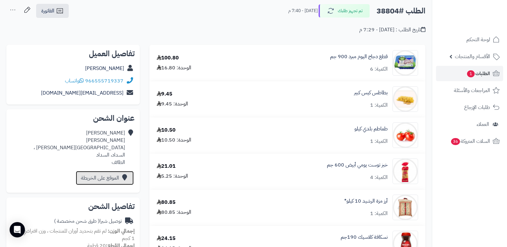
click at [103, 176] on link "الموقع على الخريطة" at bounding box center [105, 178] width 58 height 14
click at [483, 75] on span "الطلبات 1" at bounding box center [479, 73] width 24 height 9
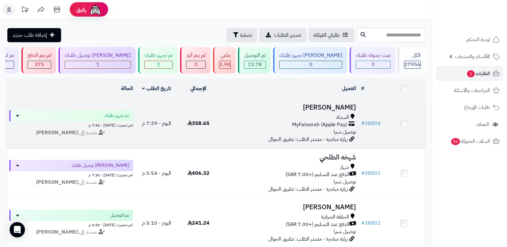
click at [332, 107] on h3 "[PERSON_NAME]" at bounding box center [289, 107] width 134 height 7
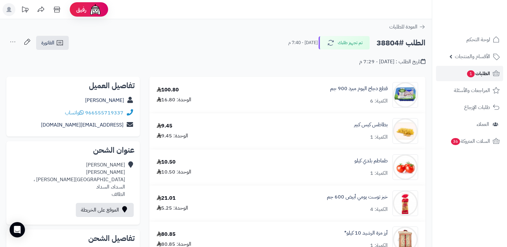
click at [483, 71] on span "الطلبات 1" at bounding box center [479, 73] width 24 height 9
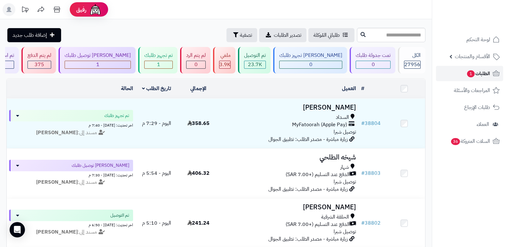
click at [483, 74] on span "الطلبات 1" at bounding box center [479, 73] width 24 height 9
click at [482, 76] on span "الطلبات 1" at bounding box center [479, 73] width 24 height 9
click at [482, 70] on span "الطلبات 1" at bounding box center [479, 73] width 24 height 9
click at [477, 70] on span "الطلبات 1" at bounding box center [479, 73] width 24 height 9
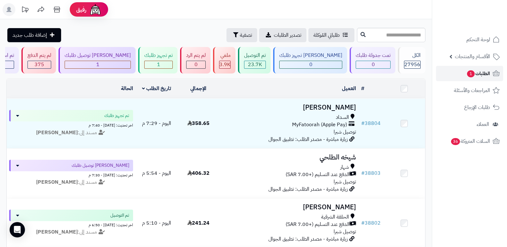
click at [483, 73] on span "الطلبات 1" at bounding box center [479, 73] width 24 height 9
click at [475, 76] on span "الطلبات 1" at bounding box center [479, 73] width 24 height 9
click at [476, 71] on span "الطلبات 1" at bounding box center [479, 73] width 24 height 9
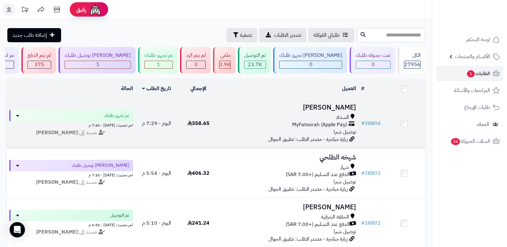
click at [343, 108] on h3 "محمد النعمي" at bounding box center [289, 107] width 134 height 7
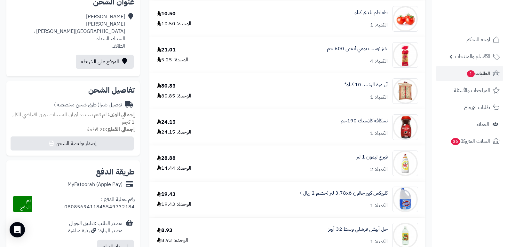
scroll to position [160, 0]
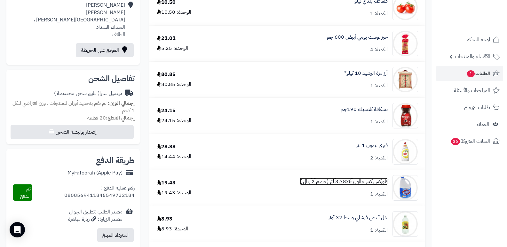
click at [352, 183] on link "كلوركس كبير جالون 3.78x6 لتر (خصم 2 ريال )" at bounding box center [344, 181] width 88 height 7
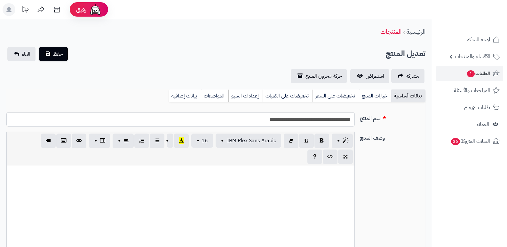
click at [176, 96] on link "بيانات إضافية" at bounding box center [185, 96] width 32 height 13
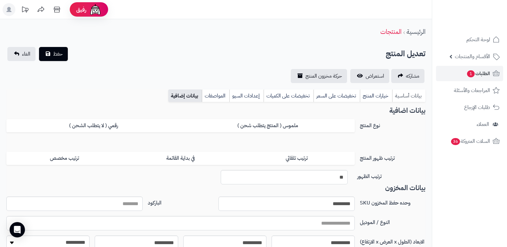
drag, startPoint x: 413, startPoint y: 94, endPoint x: 409, endPoint y: 92, distance: 3.7
click at [412, 94] on link "بيانات أساسية" at bounding box center [408, 96] width 33 height 13
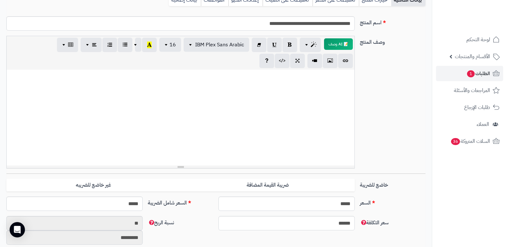
scroll to position [224, 0]
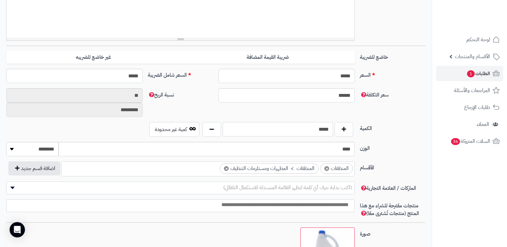
click at [321, 129] on input "*****" at bounding box center [278, 129] width 110 height 14
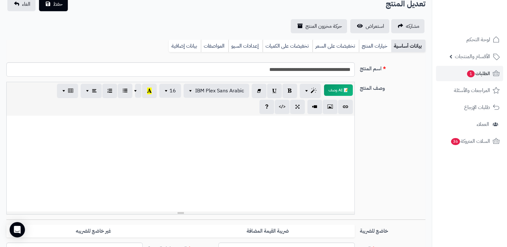
scroll to position [0, 0]
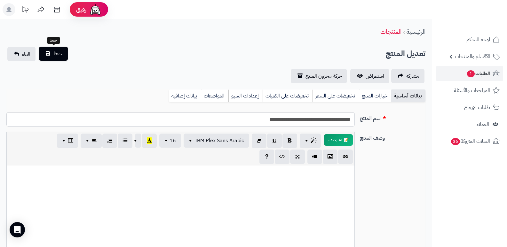
type input "*"
click at [63, 55] on button "حفظ" at bounding box center [53, 54] width 29 height 14
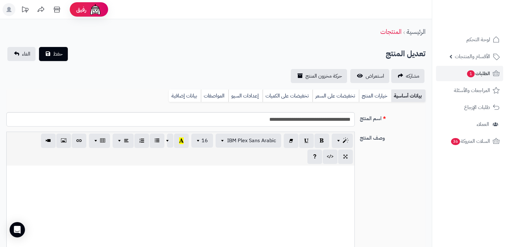
scroll to position [632, 0]
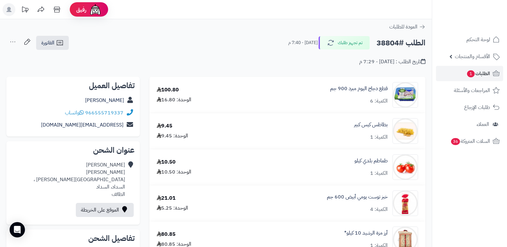
scroll to position [160, 0]
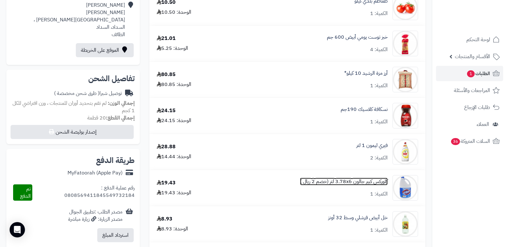
click at [367, 179] on link "كلوركس كبير جالون 3.78x6 لتر (خصم 2 ريال )" at bounding box center [344, 181] width 88 height 7
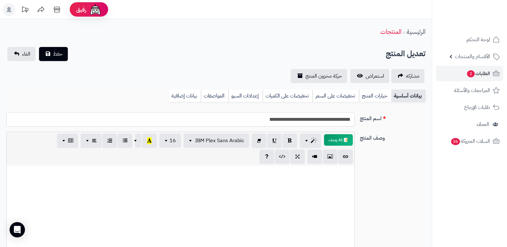
drag, startPoint x: 293, startPoint y: 119, endPoint x: 356, endPoint y: 115, distance: 62.9
click at [356, 115] on div "**********" at bounding box center [181, 119] width 354 height 14
click at [58, 6] on icon at bounding box center [57, 9] width 13 height 13
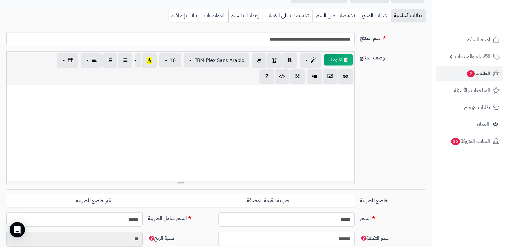
scroll to position [32, 0]
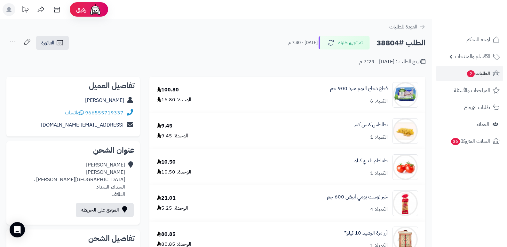
scroll to position [160, 0]
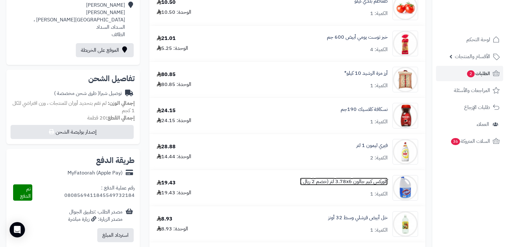
click at [375, 180] on link "كلوركس كبير جالون 3.78x6 لتر (خصم 2 ريال )" at bounding box center [344, 181] width 88 height 7
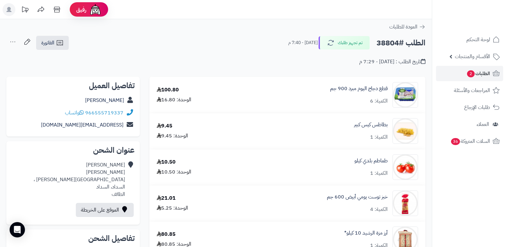
scroll to position [160, 0]
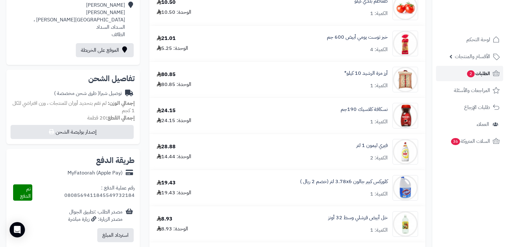
click at [487, 76] on span "الطلبات 2" at bounding box center [479, 73] width 24 height 9
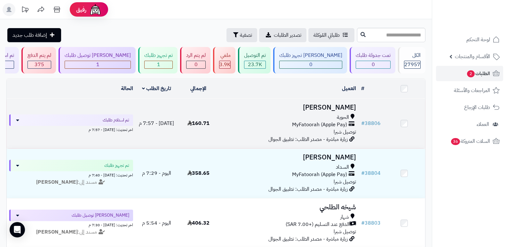
click at [341, 104] on h3 "[PERSON_NAME]" at bounding box center [289, 107] width 134 height 7
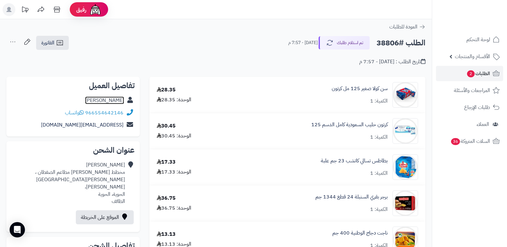
click at [116, 101] on link "عبدالله مرشد" at bounding box center [104, 101] width 39 height 8
click at [384, 47] on h2 "الطلب #38806" at bounding box center [401, 42] width 49 height 13
copy h2 "38806"
click at [482, 74] on span "الطلبات 2" at bounding box center [479, 73] width 24 height 9
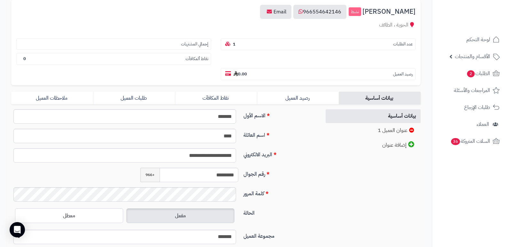
scroll to position [130, 0]
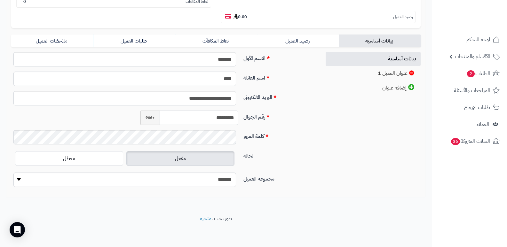
click at [224, 116] on input "*********" at bounding box center [199, 118] width 79 height 14
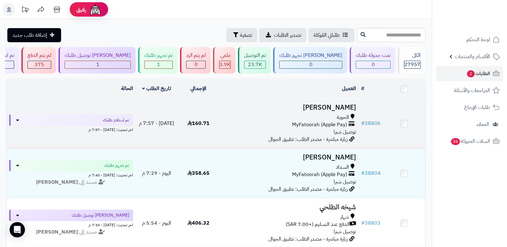
click at [333, 111] on h3 "[PERSON_NAME]" at bounding box center [289, 107] width 134 height 7
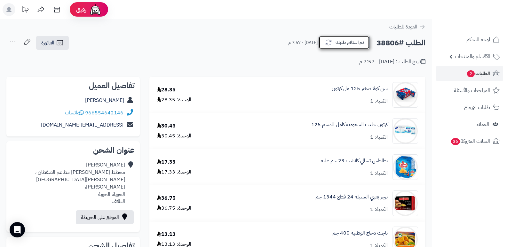
click at [359, 46] on button "تم استلام طلبك" at bounding box center [344, 42] width 51 height 13
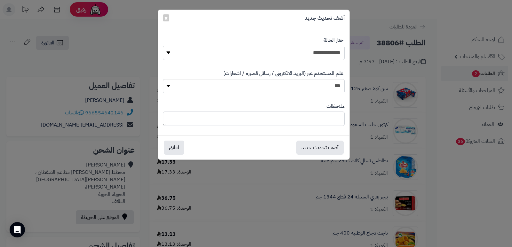
click at [312, 56] on select "**********" at bounding box center [254, 53] width 182 height 14
select select "*"
click at [163, 46] on select "**********" at bounding box center [254, 53] width 182 height 14
click at [319, 151] on button "أضف تحديث جديد" at bounding box center [319, 148] width 47 height 14
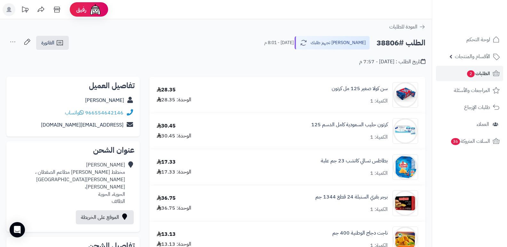
click at [11, 38] on icon at bounding box center [12, 42] width 13 height 13
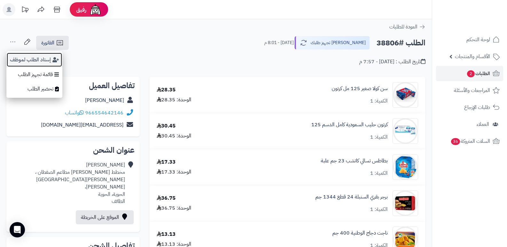
click at [24, 55] on button "إسناد الطلب لموظف" at bounding box center [34, 60] width 56 height 15
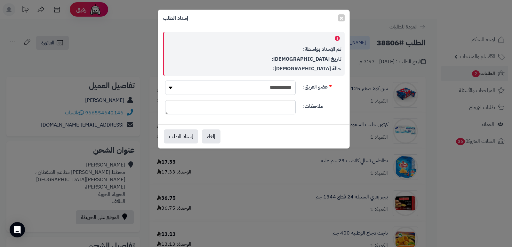
click at [232, 83] on select "**********" at bounding box center [230, 88] width 131 height 14
select select "**"
click at [165, 81] on select "**********" at bounding box center [230, 88] width 131 height 14
click at [178, 139] on button "إسناد الطلب" at bounding box center [181, 136] width 34 height 14
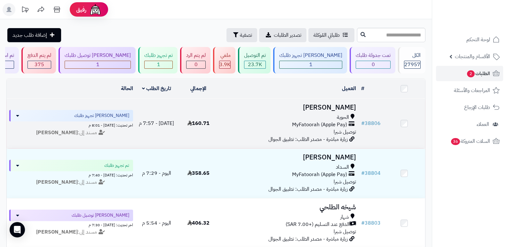
click at [337, 104] on h3 "[PERSON_NAME]" at bounding box center [289, 107] width 134 height 7
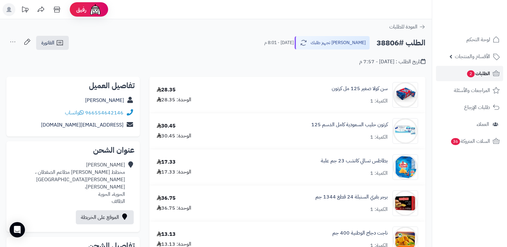
click at [480, 74] on span "الطلبات 2" at bounding box center [479, 73] width 24 height 9
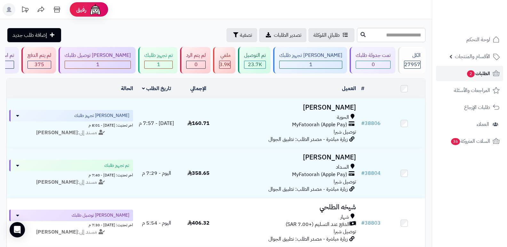
click at [472, 70] on span "الطلبات 2" at bounding box center [479, 73] width 24 height 9
click at [472, 70] on span "2" at bounding box center [471, 73] width 8 height 7
click at [478, 77] on span "الطلبات 2" at bounding box center [479, 73] width 24 height 9
click at [489, 76] on span "الطلبات 2" at bounding box center [479, 73] width 24 height 9
click at [485, 73] on span "الطلبات 2" at bounding box center [479, 73] width 24 height 9
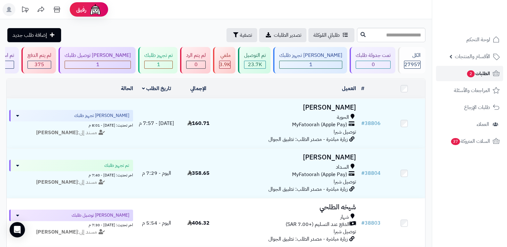
click at [485, 73] on span "الطلبات 2" at bounding box center [479, 73] width 24 height 9
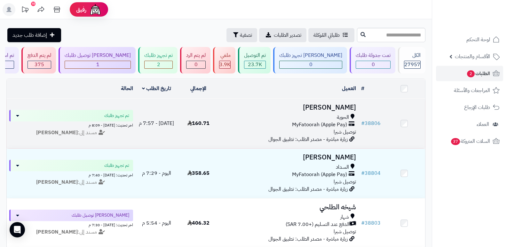
click at [332, 109] on h3 "[PERSON_NAME]" at bounding box center [289, 107] width 134 height 7
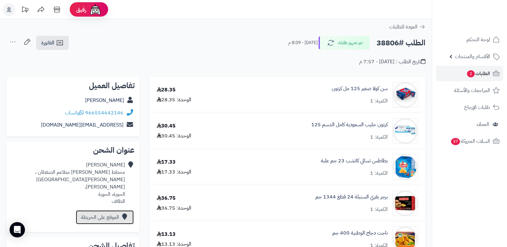
click at [100, 211] on link "الموقع على الخريطة" at bounding box center [105, 218] width 58 height 14
click at [482, 76] on span "الطلبات 2" at bounding box center [479, 73] width 24 height 9
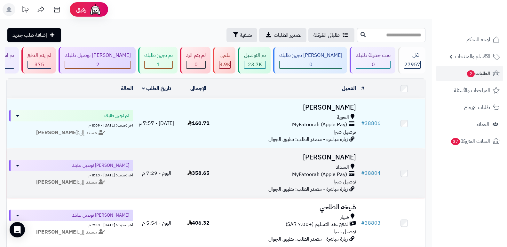
click at [334, 150] on td "محمد النعمي السداد MyFatoorah (Apple Pay) توصيل شبرا زيارة مباشرة - مصدر الطلب:…" at bounding box center [290, 174] width 140 height 50
click at [335, 156] on h3 "محمد النعمي" at bounding box center [289, 157] width 134 height 7
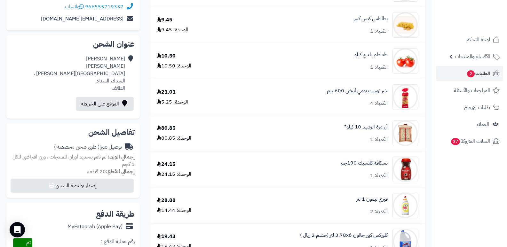
scroll to position [96, 0]
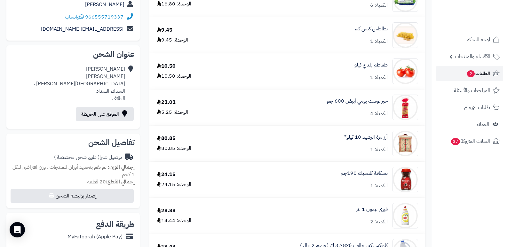
click at [482, 74] on span "الطلبات 2" at bounding box center [479, 73] width 24 height 9
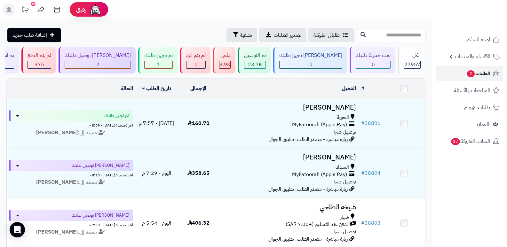
click at [488, 73] on span "الطلبات 2" at bounding box center [479, 73] width 24 height 9
click at [484, 76] on span "الطلبات 2" at bounding box center [479, 73] width 24 height 9
click at [485, 76] on span "الطلبات 2" at bounding box center [479, 73] width 24 height 9
click at [479, 69] on span "الطلبات 2" at bounding box center [479, 73] width 24 height 9
click at [485, 79] on link "الطلبات 2" at bounding box center [469, 73] width 67 height 15
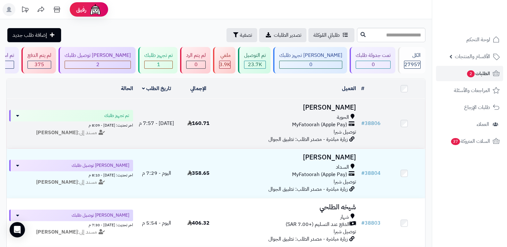
click at [337, 105] on h3 "عبدالله مرشد" at bounding box center [289, 107] width 134 height 7
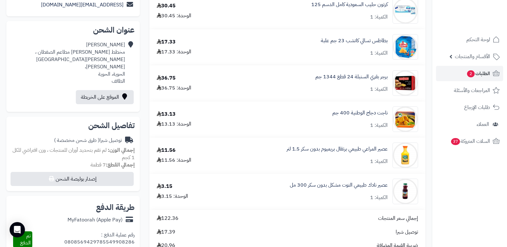
scroll to position [184, 0]
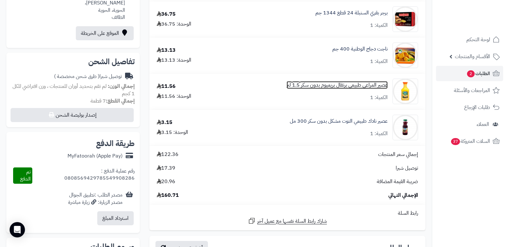
click at [336, 87] on link "عصير المراعي طبيعي برتقال بريميوم بدون سكر 1.5 لتر" at bounding box center [337, 85] width 101 height 7
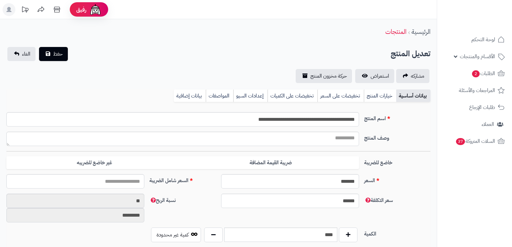
type input "*****"
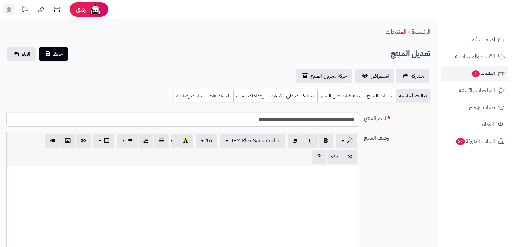
type input "*****"
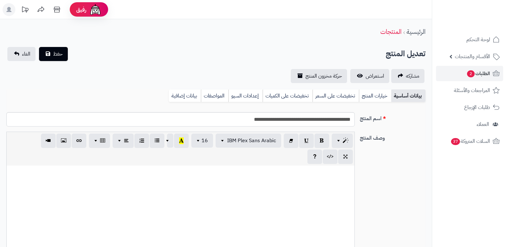
scroll to position [581, 0]
click at [188, 94] on link "بيانات إضافية" at bounding box center [185, 96] width 32 height 13
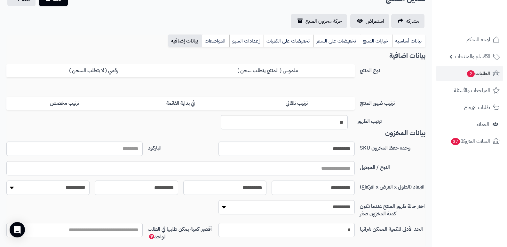
scroll to position [0, 0]
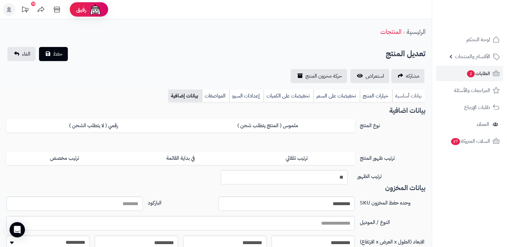
click at [414, 97] on link "بيانات أساسية" at bounding box center [408, 96] width 33 height 13
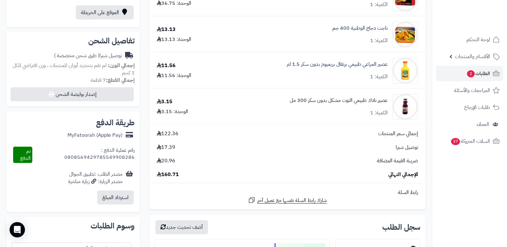
scroll to position [216, 0]
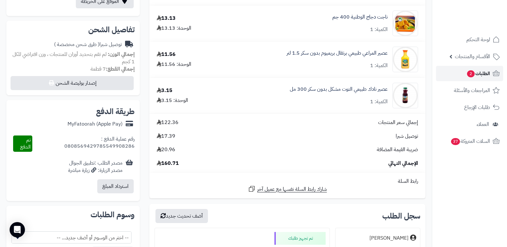
click at [480, 74] on span "الطلبات 2" at bounding box center [479, 73] width 24 height 9
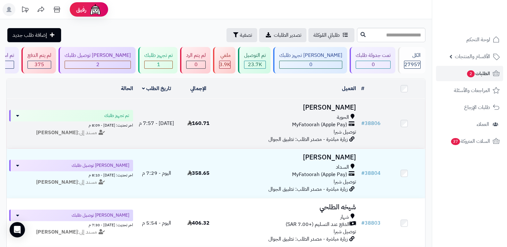
click at [334, 109] on h3 "عبدالله مرشد" at bounding box center [289, 107] width 134 height 7
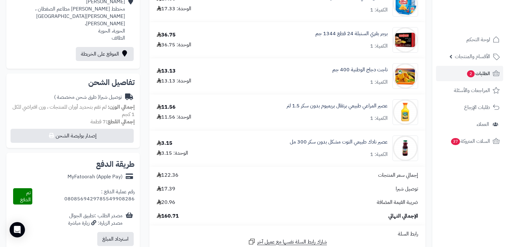
scroll to position [224, 0]
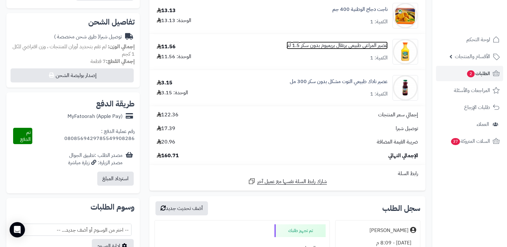
click at [345, 45] on link "عصير المراعي طبيعي برتقال بريميوم بدون سكر 1.5 لتر" at bounding box center [337, 45] width 101 height 7
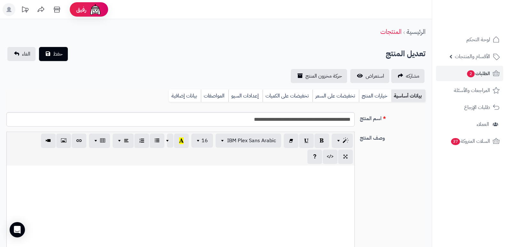
scroll to position [581, 0]
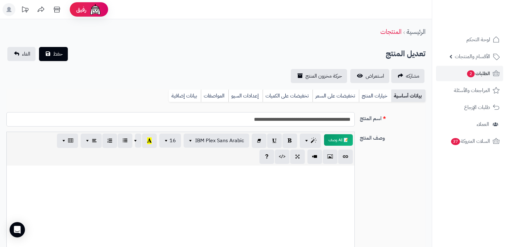
click at [261, 121] on input "**********" at bounding box center [180, 119] width 349 height 14
click at [263, 119] on input "**********" at bounding box center [180, 119] width 349 height 14
type input "**********"
click at [185, 100] on link "بيانات إضافية" at bounding box center [185, 96] width 32 height 13
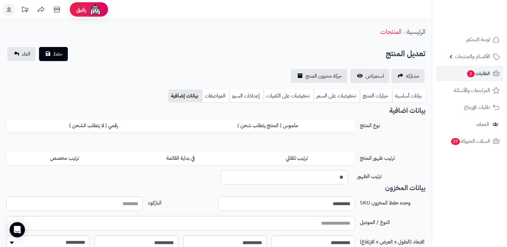
drag, startPoint x: 339, startPoint y: 207, endPoint x: 349, endPoint y: 205, distance: 10.2
click at [349, 205] on input "*********" at bounding box center [287, 204] width 136 height 14
drag, startPoint x: 349, startPoint y: 205, endPoint x: 353, endPoint y: 201, distance: 5.4
click at [353, 202] on input "******" at bounding box center [287, 204] width 136 height 14
type input "*********"
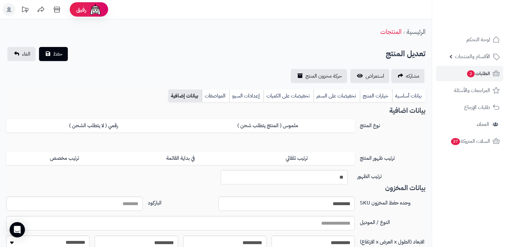
drag, startPoint x: 408, startPoint y: 97, endPoint x: 409, endPoint y: 88, distance: 9.0
click at [408, 97] on link "بيانات أساسية" at bounding box center [408, 96] width 33 height 13
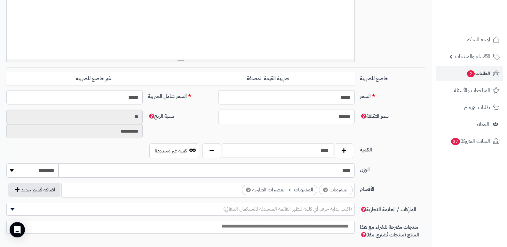
scroll to position [192, 0]
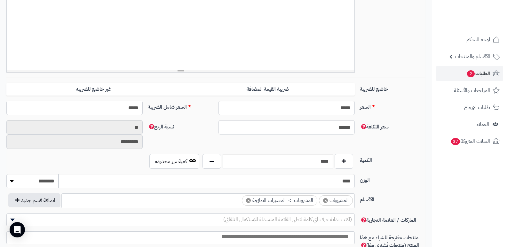
click at [128, 107] on input "*****" at bounding box center [74, 108] width 136 height 14
type input "*****"
type input "**********"
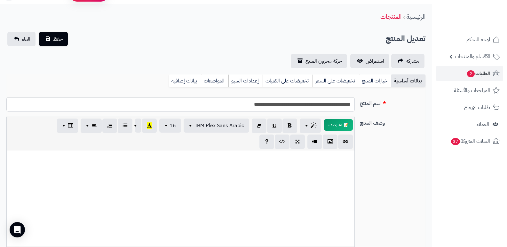
scroll to position [0, 0]
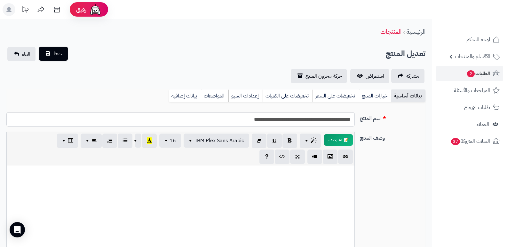
type input "*****"
click at [66, 58] on button "حفظ" at bounding box center [53, 54] width 29 height 14
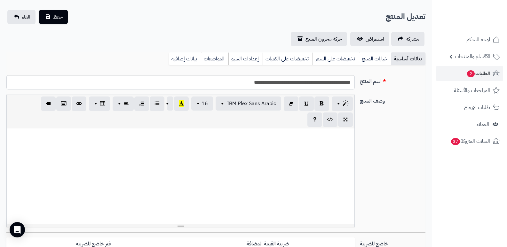
scroll to position [64, 0]
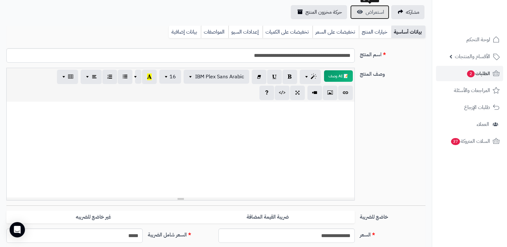
click at [380, 12] on span "استعراض" at bounding box center [375, 12] width 19 height 8
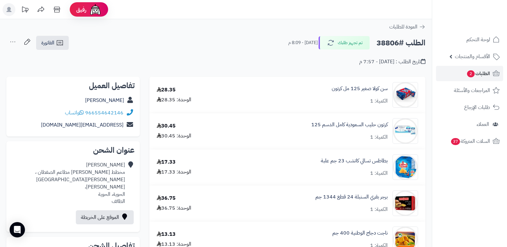
scroll to position [224, 0]
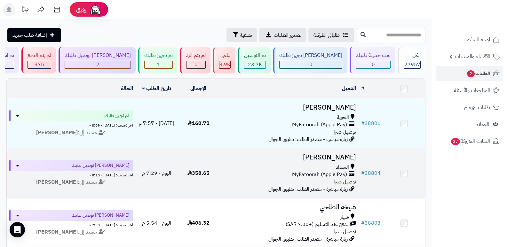
click at [329, 156] on h3 "[PERSON_NAME]" at bounding box center [289, 157] width 134 height 7
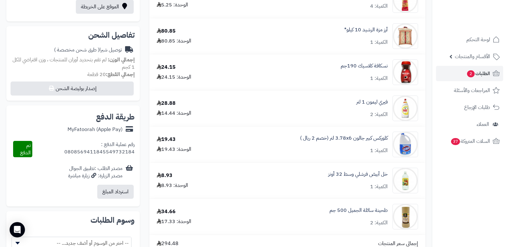
scroll to position [224, 0]
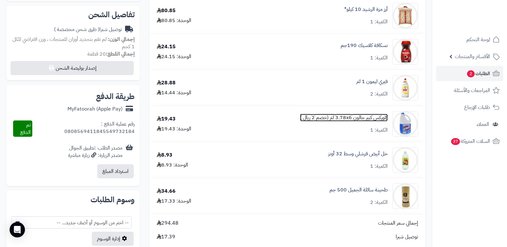
click at [354, 117] on link "كلوركس كبير جالون 3.78x6 لتر (خصم 2 ريال )" at bounding box center [344, 117] width 88 height 7
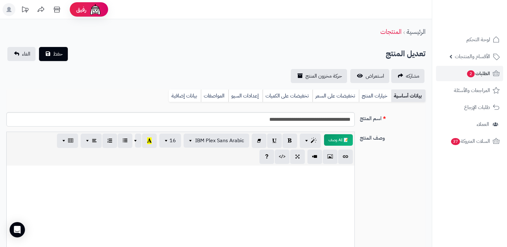
scroll to position [629, 0]
click at [261, 116] on input "**********" at bounding box center [180, 119] width 349 height 14
type input "**********"
click at [190, 97] on link "بيانات إضافية" at bounding box center [185, 96] width 32 height 13
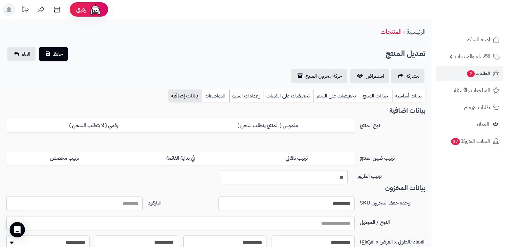
click at [341, 206] on input "*********" at bounding box center [287, 204] width 136 height 14
drag, startPoint x: 345, startPoint y: 206, endPoint x: 358, endPoint y: 205, distance: 12.8
click at [358, 205] on div "وحده حفظ المخزون SKU **** الباركود" at bounding box center [216, 207] width 424 height 20
type input "*******"
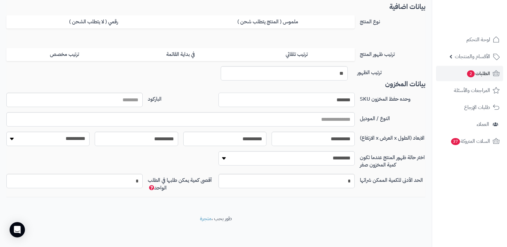
scroll to position [72, 0]
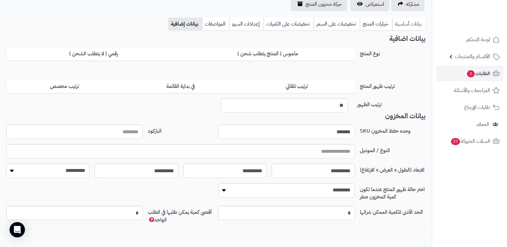
click at [409, 28] on link "بيانات أساسية" at bounding box center [408, 24] width 33 height 13
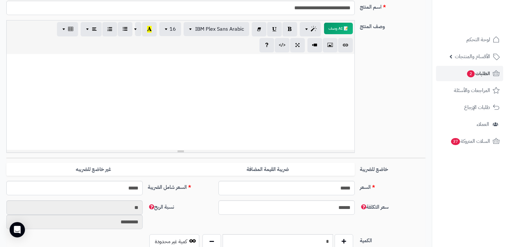
scroll to position [168, 0]
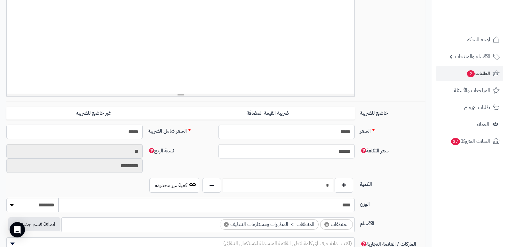
click at [133, 134] on input "*****" at bounding box center [74, 132] width 136 height 14
type input "*****"
type input "**********"
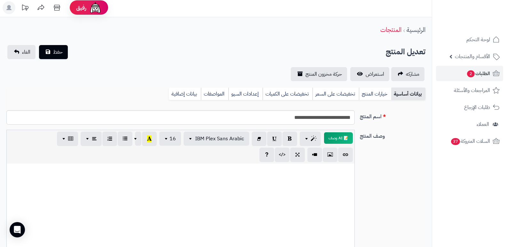
scroll to position [0, 0]
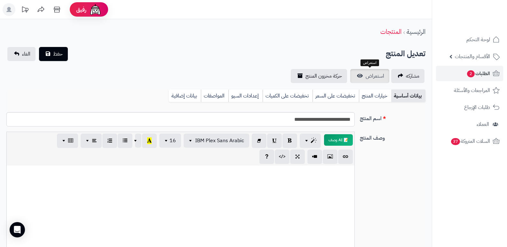
type input "*****"
click at [369, 80] on link "استعراض" at bounding box center [370, 76] width 39 height 14
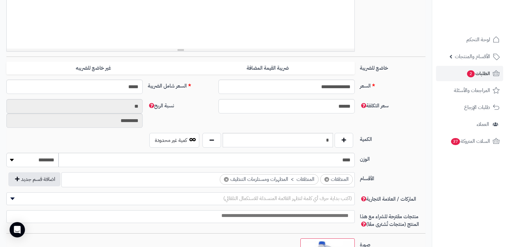
scroll to position [224, 0]
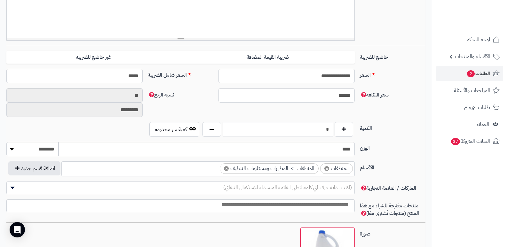
click at [326, 129] on input "*" at bounding box center [278, 129] width 110 height 14
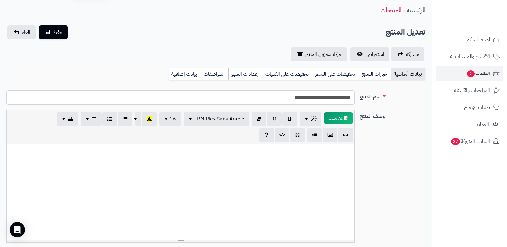
scroll to position [0, 0]
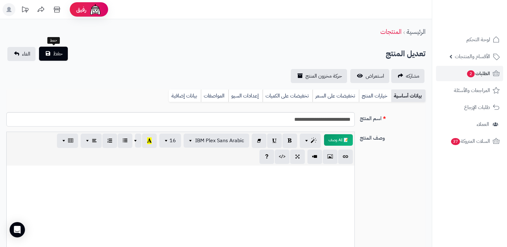
type input "****"
click at [53, 59] on button "حفظ" at bounding box center [53, 54] width 29 height 14
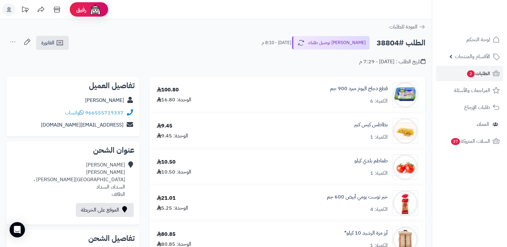
scroll to position [224, 0]
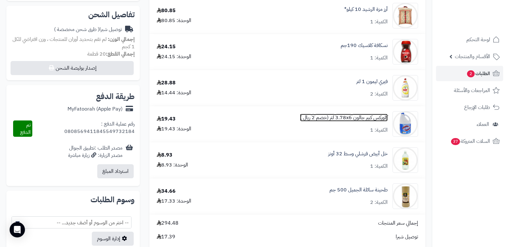
click at [363, 119] on link "كلوركس كبير جالون 3.78x6 لتر (خصم 2 ريال )" at bounding box center [344, 117] width 88 height 7
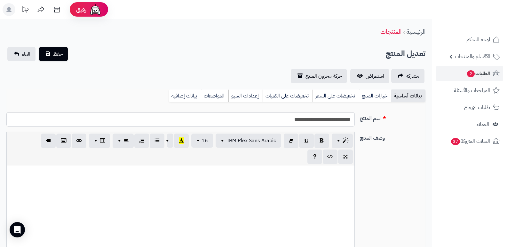
scroll to position [629, 0]
click at [373, 69] on div "**********" at bounding box center [216, 65] width 432 height 36
click at [373, 74] on span "استعراض" at bounding box center [375, 76] width 19 height 8
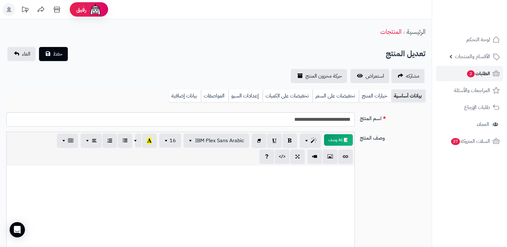
click at [485, 73] on span "الطلبات 2" at bounding box center [479, 73] width 24 height 9
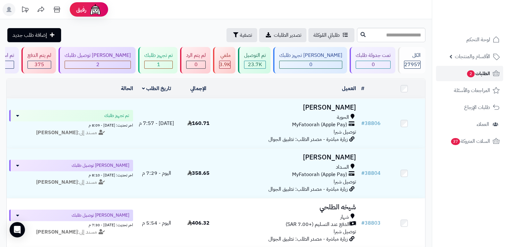
click at [489, 74] on span "الطلبات 2" at bounding box center [479, 73] width 24 height 9
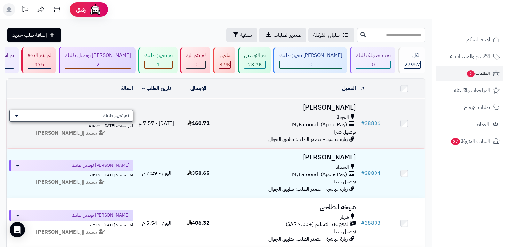
click at [106, 118] on div "تم تجهيز طلبك" at bounding box center [71, 116] width 124 height 12
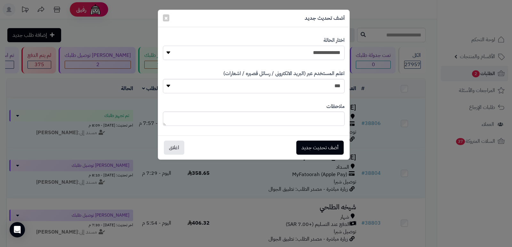
click at [314, 50] on select "**********" at bounding box center [254, 53] width 182 height 14
select select "**"
click at [163, 46] on select "**********" at bounding box center [254, 53] width 182 height 14
click at [310, 122] on textarea at bounding box center [254, 119] width 182 height 14
type textarea "*****"
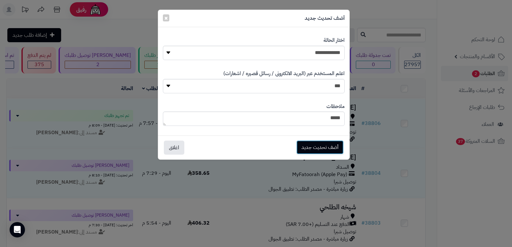
click at [317, 144] on button "أضف تحديث جديد" at bounding box center [319, 148] width 47 height 14
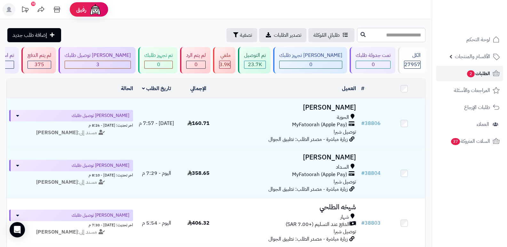
click at [481, 76] on span "الطلبات 2" at bounding box center [479, 73] width 24 height 9
click at [484, 75] on span "الطلبات 2" at bounding box center [479, 73] width 24 height 9
click at [480, 70] on span "الطلبات 2" at bounding box center [479, 73] width 24 height 9
